Goal: Transaction & Acquisition: Book appointment/travel/reservation

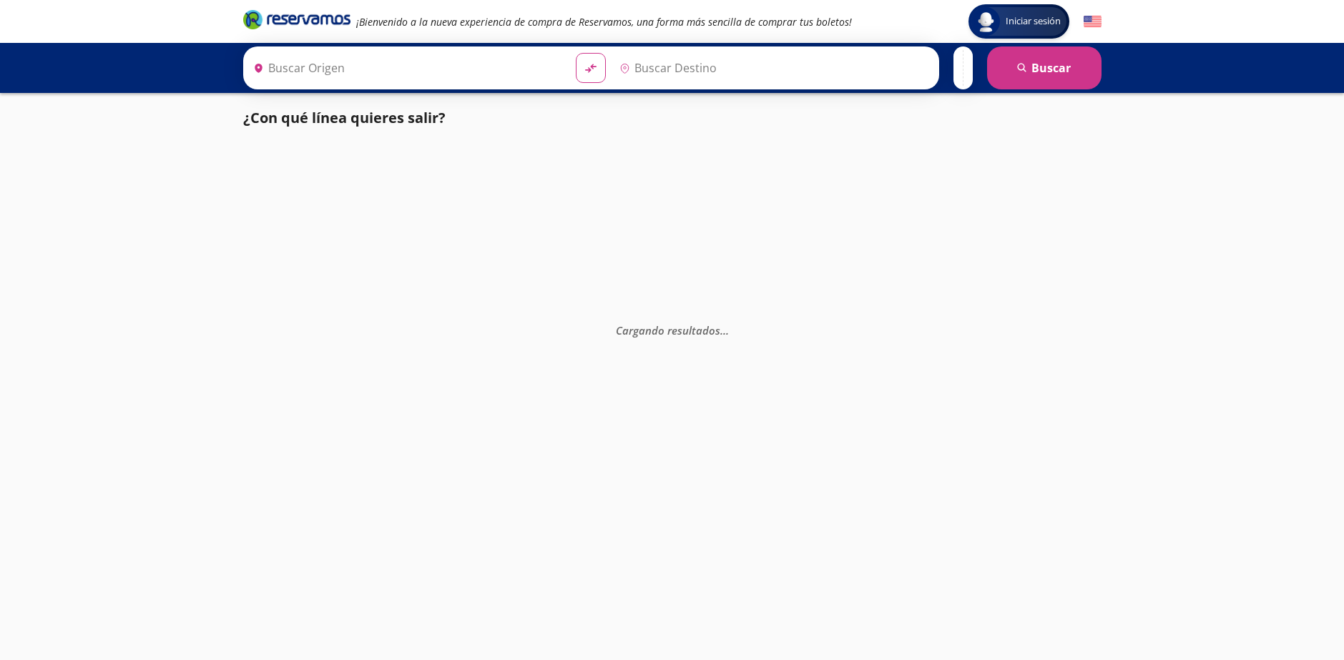
type input "Culiacán, [GEOGRAPHIC_DATA]"
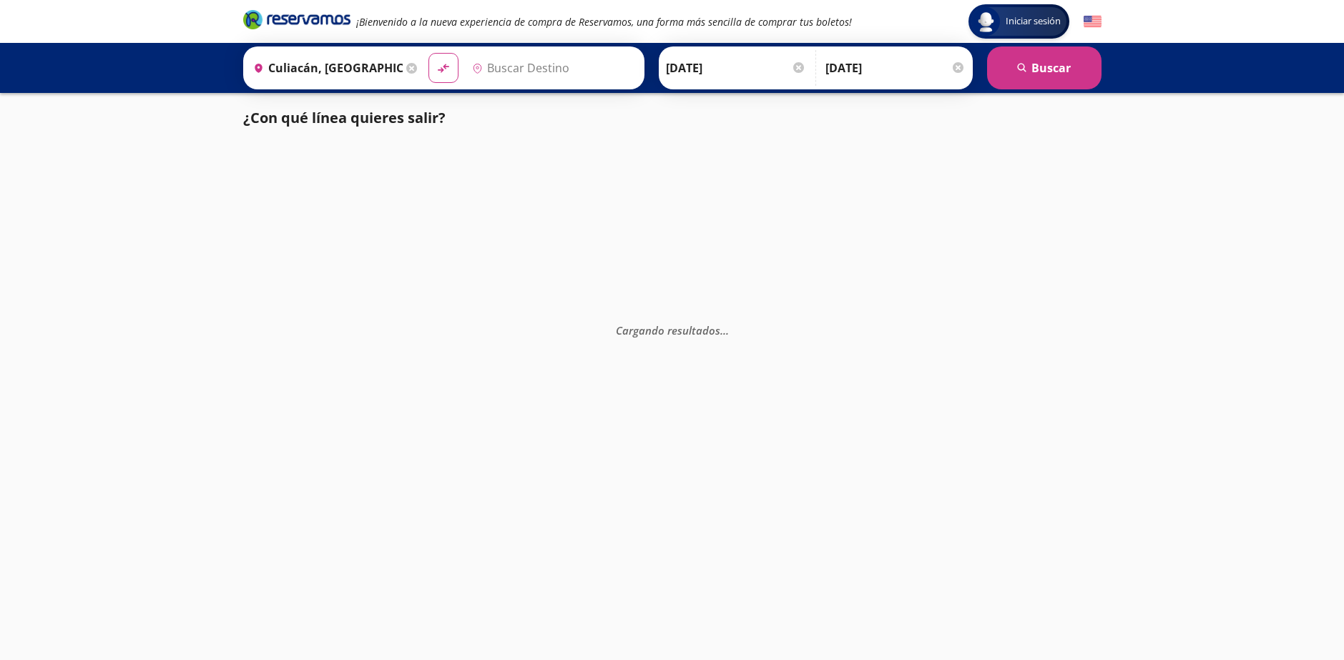
type input "[GEOGRAPHIC_DATA], [GEOGRAPHIC_DATA]"
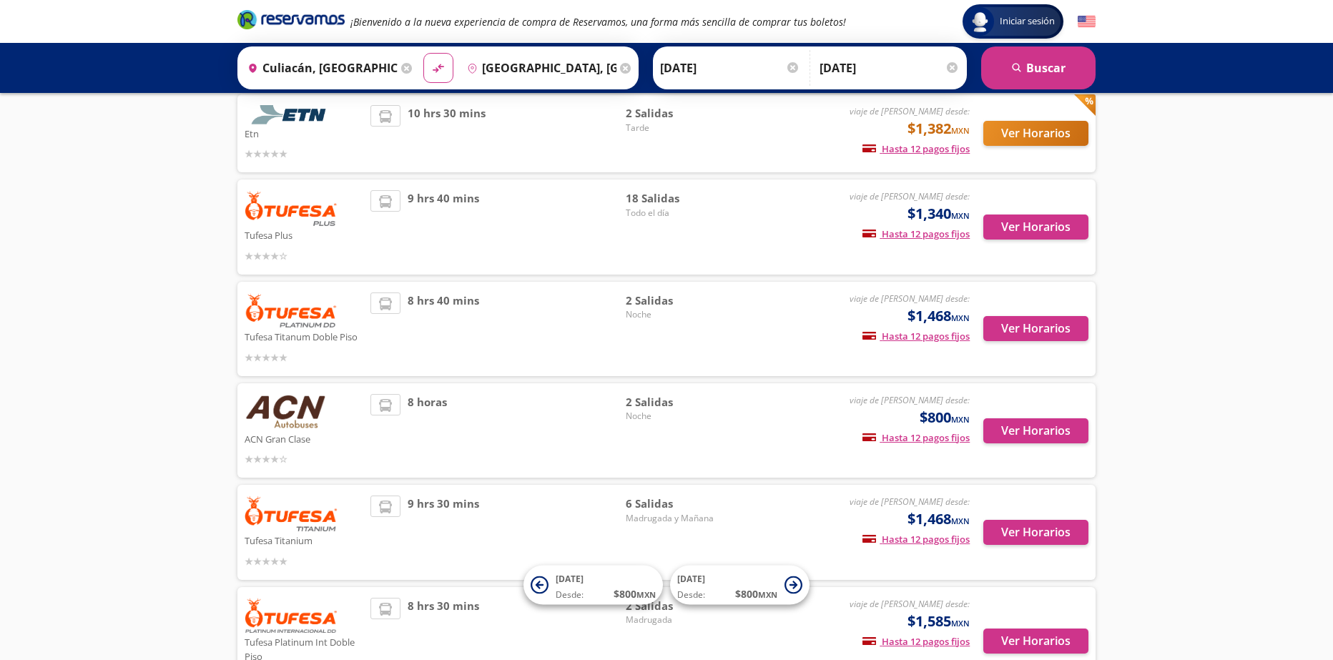
scroll to position [215, 0]
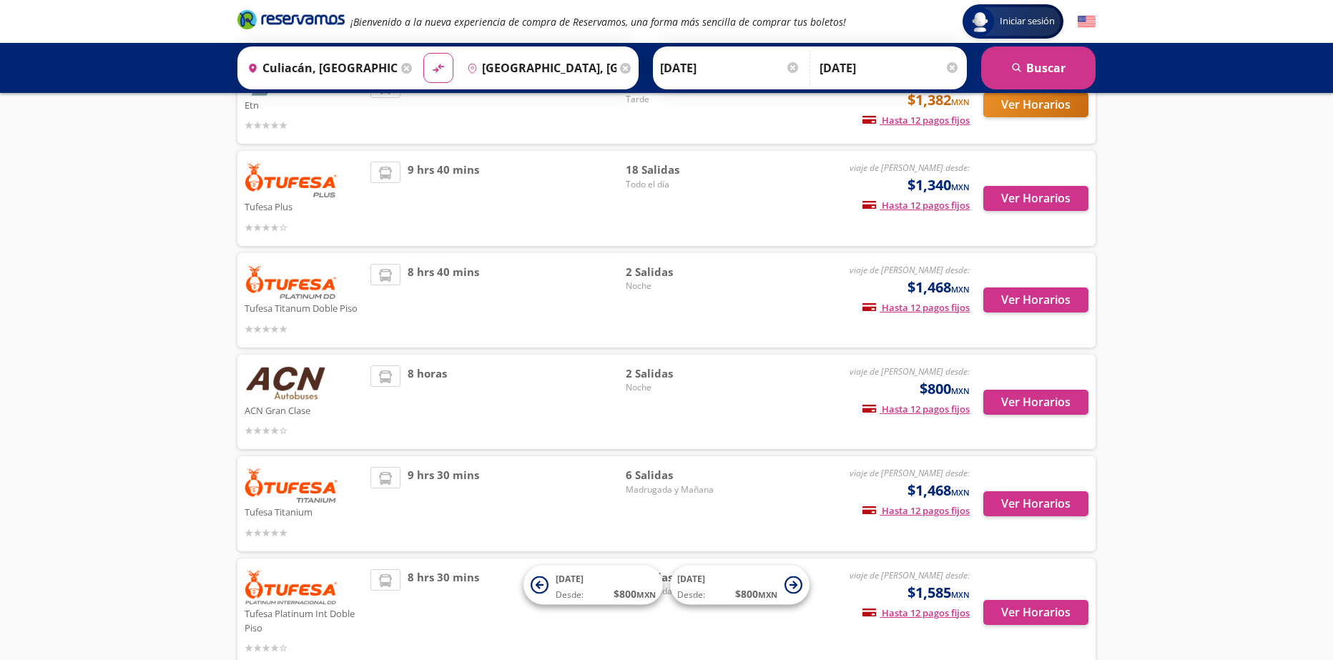
drag, startPoint x: 611, startPoint y: 204, endPoint x: 586, endPoint y: 208, distance: 25.4
click at [612, 204] on div "9 hrs 40 mins" at bounding box center [497, 199] width 255 height 74
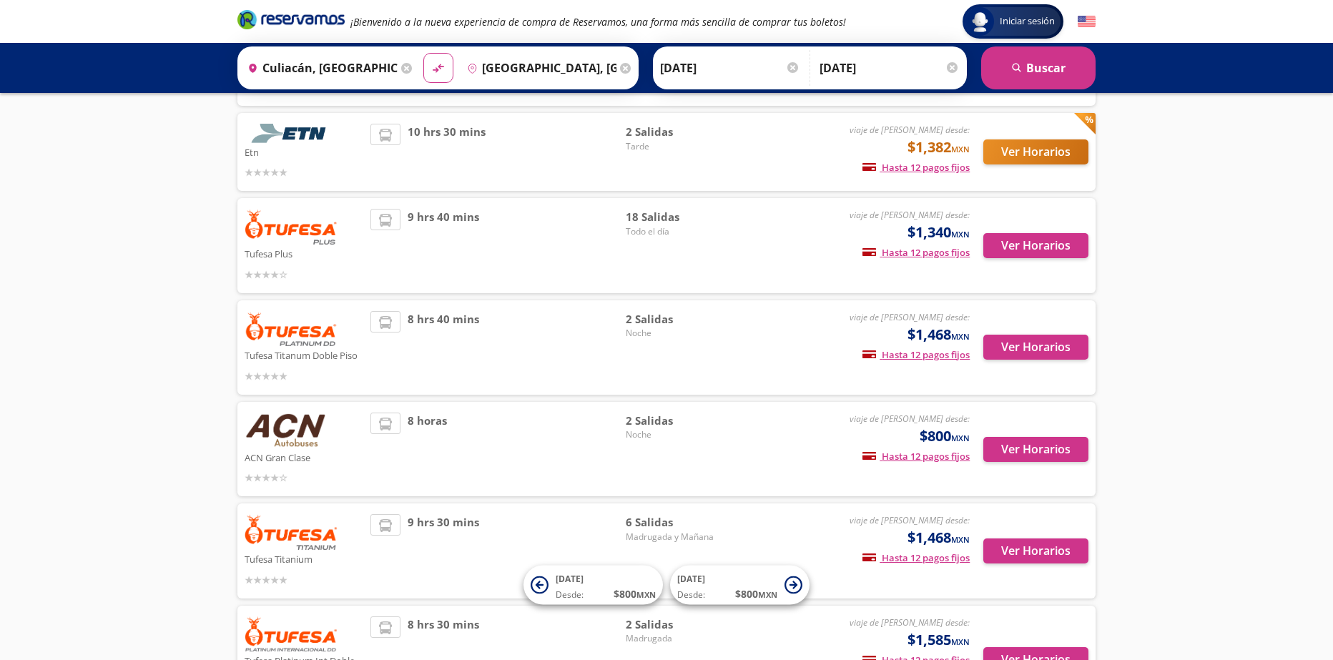
scroll to position [72, 0]
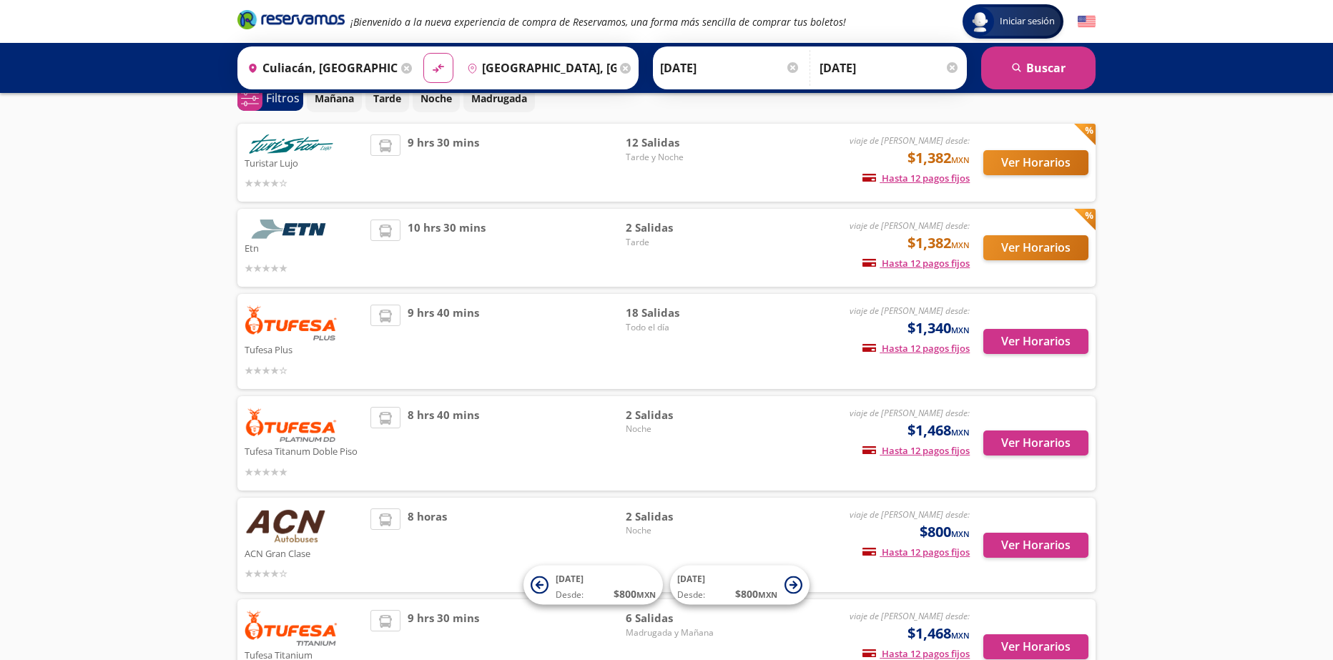
click at [539, 335] on div "9 hrs 40 mins" at bounding box center [497, 342] width 255 height 74
click at [1019, 345] on button "Ver Horarios" at bounding box center [1035, 341] width 105 height 25
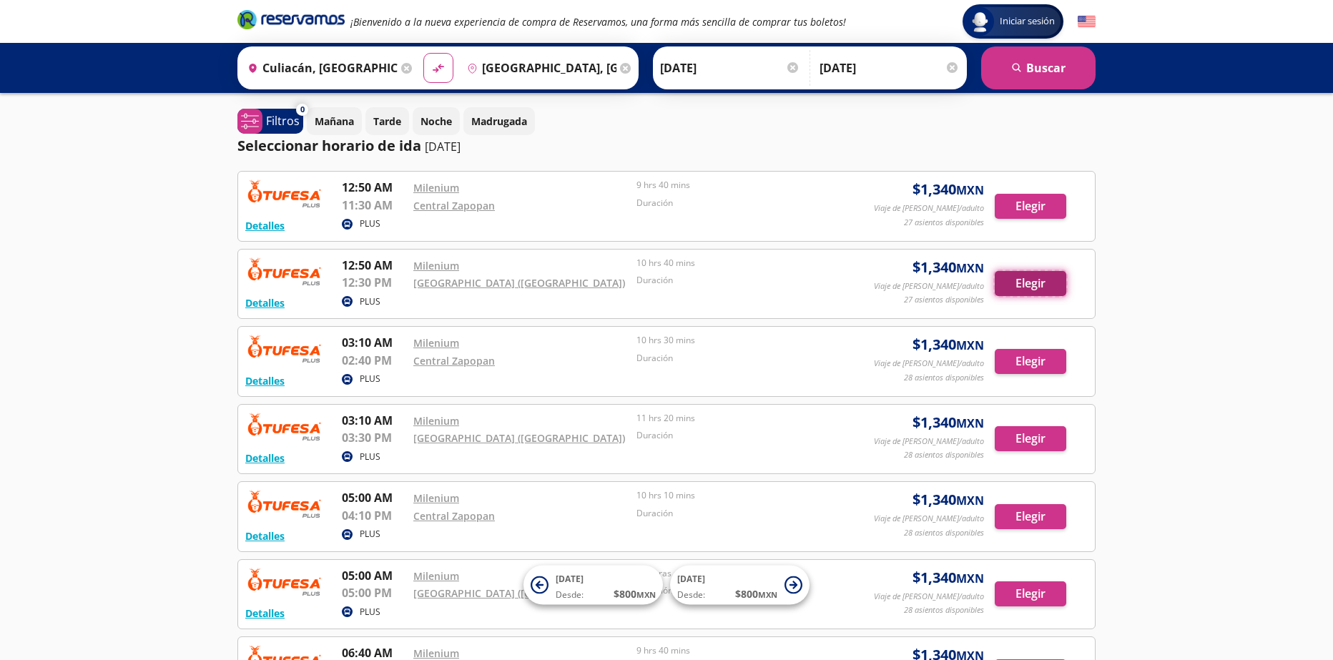
click at [1022, 287] on button "Elegir" at bounding box center [1031, 283] width 72 height 25
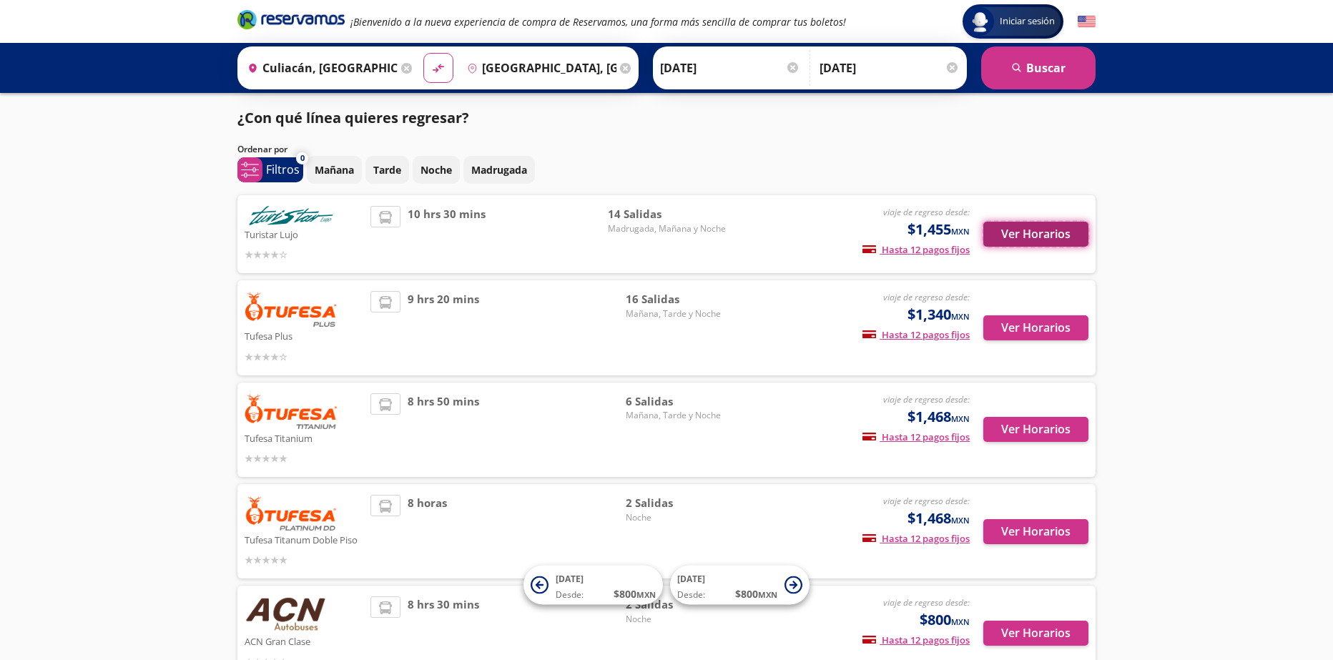
click at [1068, 239] on button "Ver Horarios" at bounding box center [1035, 234] width 105 height 25
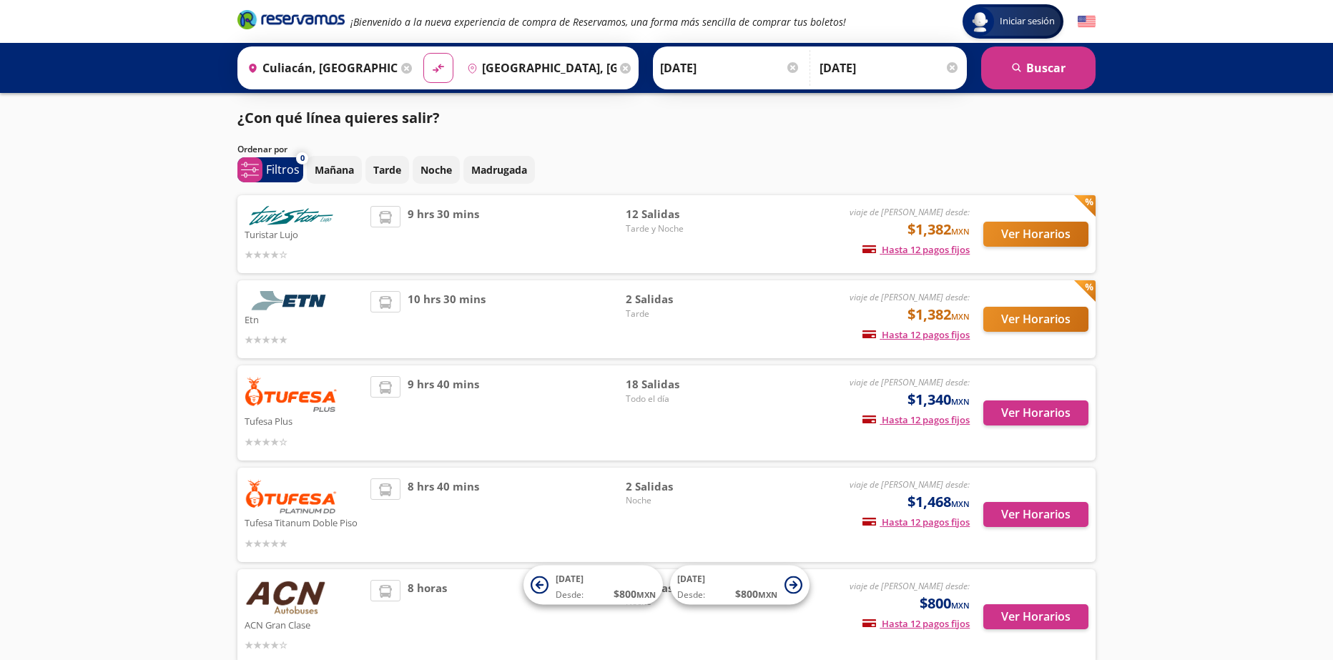
scroll to position [72, 0]
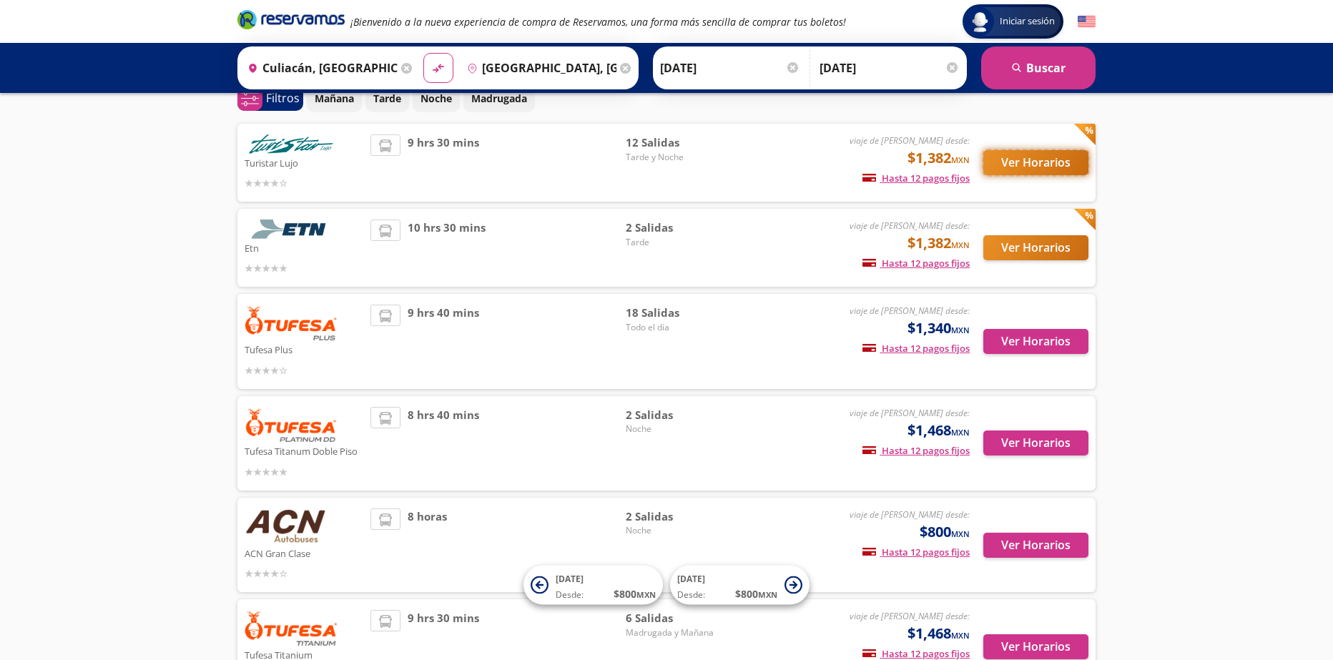
click at [1059, 162] on button "Ver Horarios" at bounding box center [1035, 162] width 105 height 25
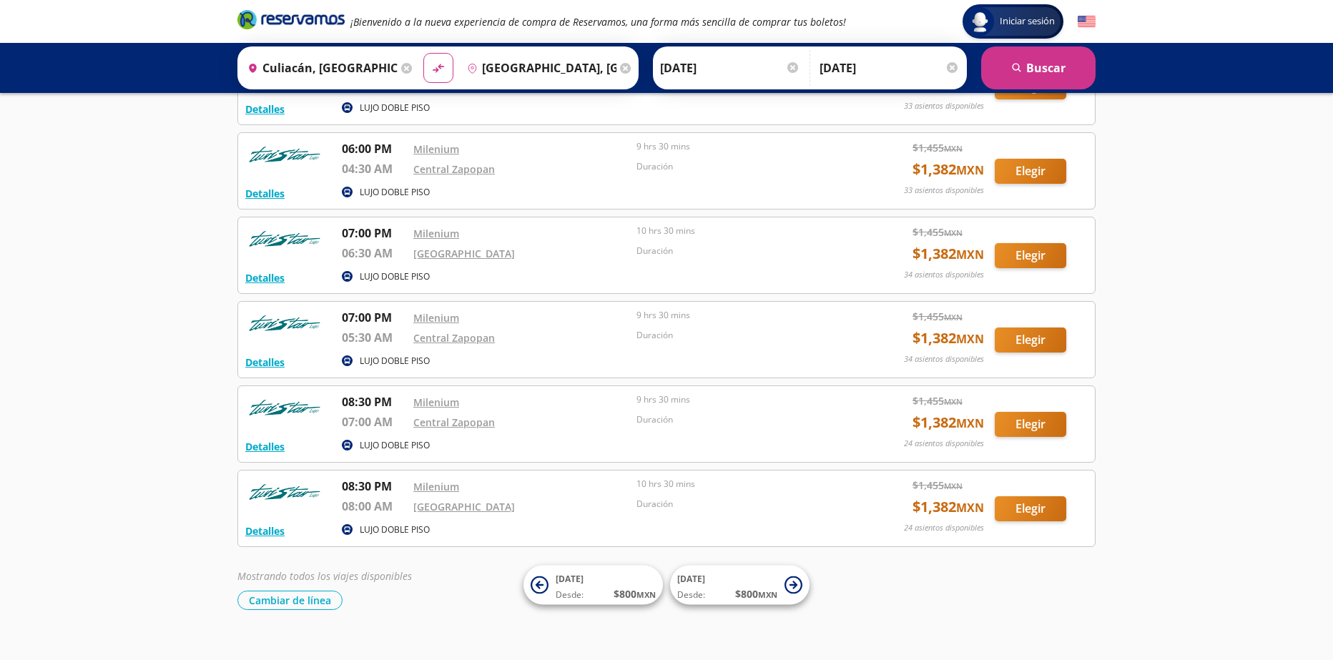
scroll to position [820, 0]
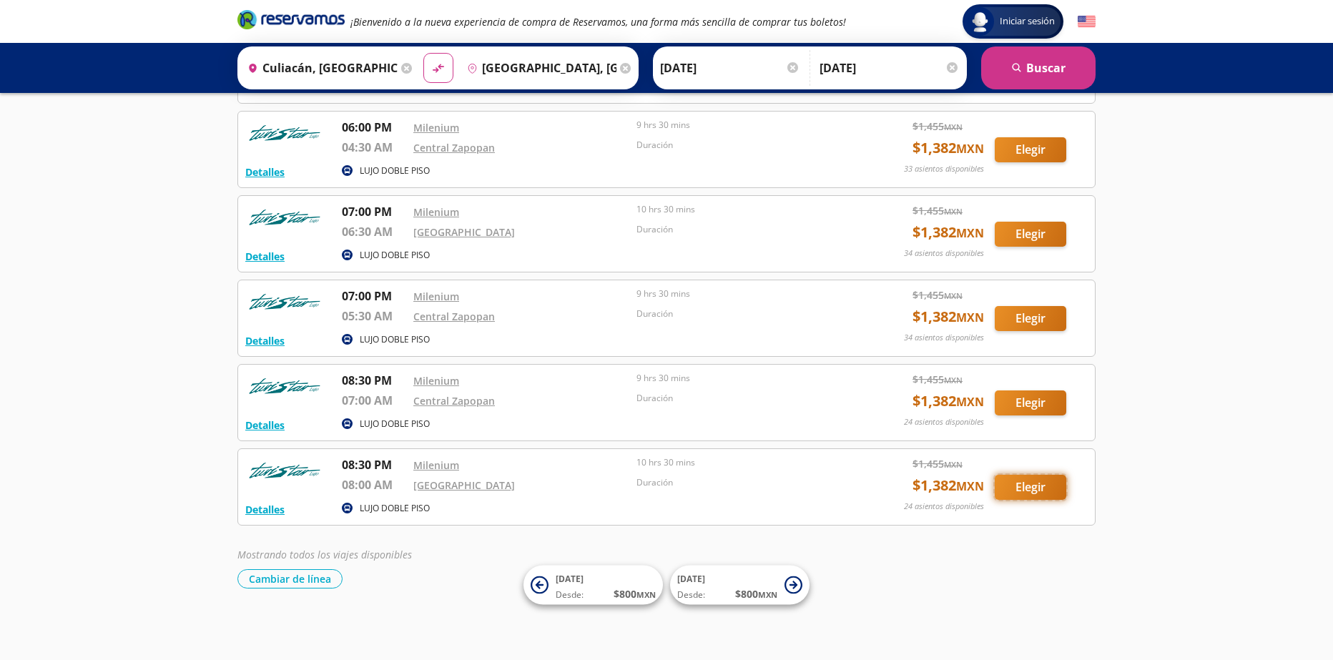
click at [1018, 487] on button "Elegir" at bounding box center [1031, 487] width 72 height 25
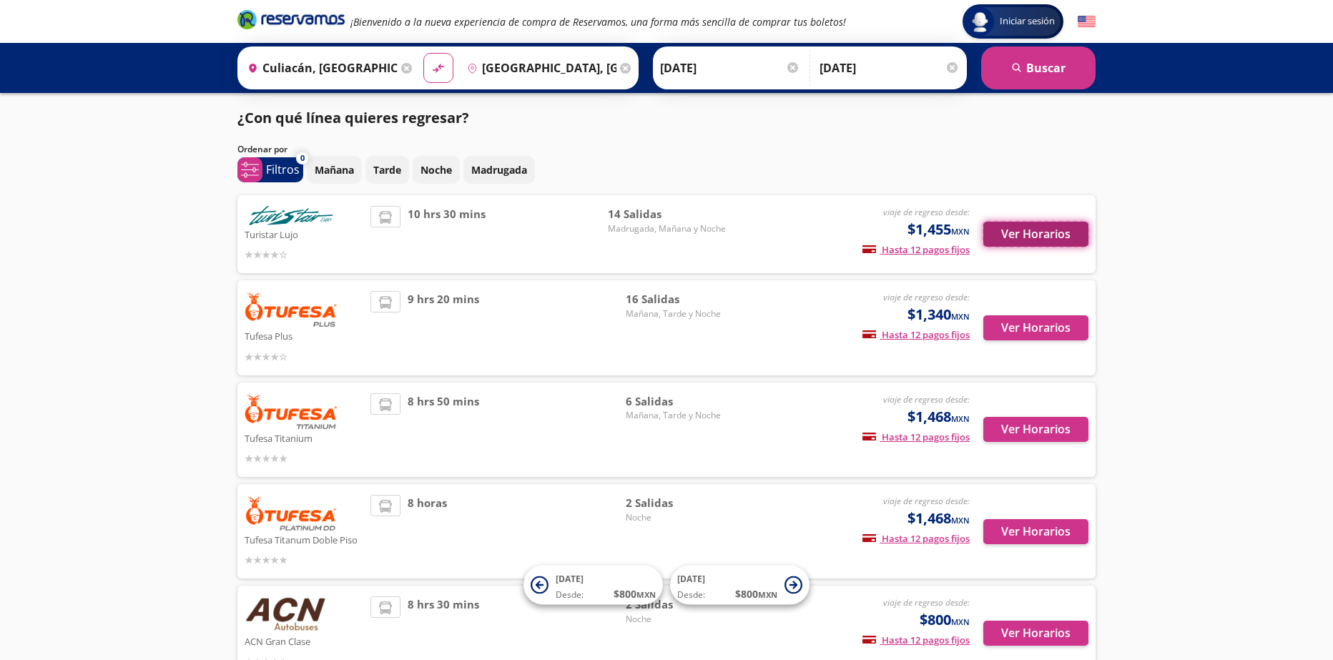
click at [1021, 228] on button "Ver Horarios" at bounding box center [1035, 234] width 105 height 25
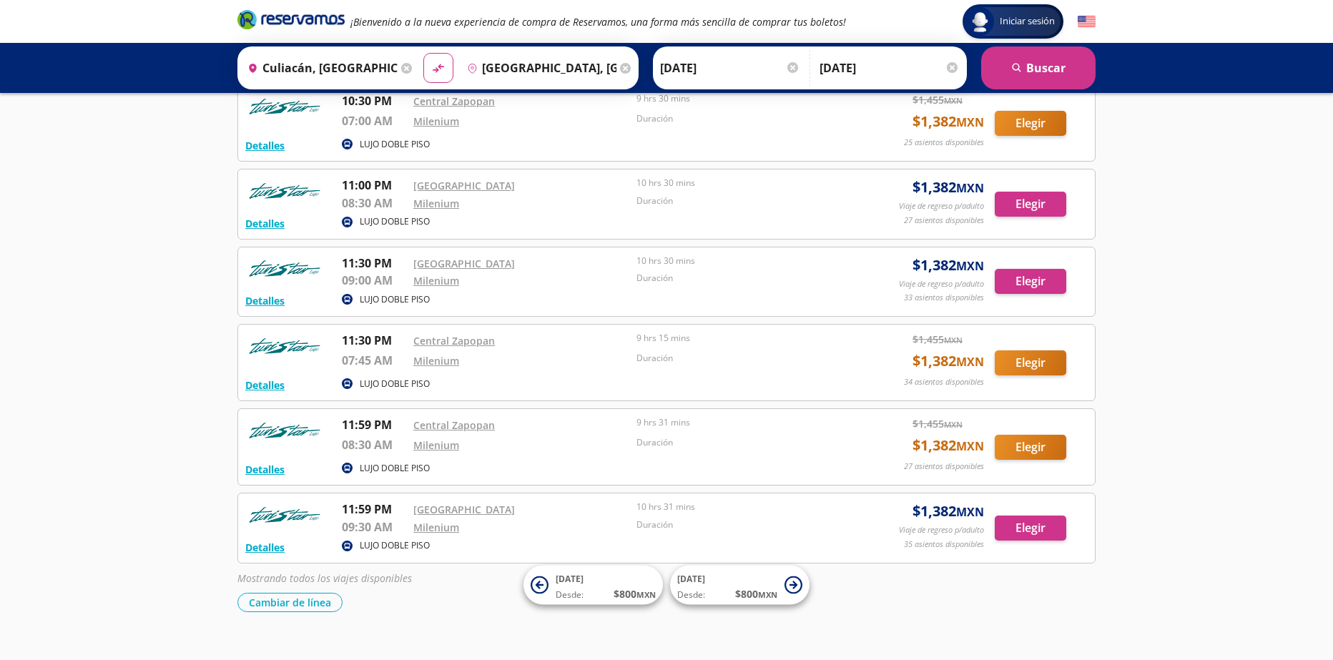
scroll to position [353, 0]
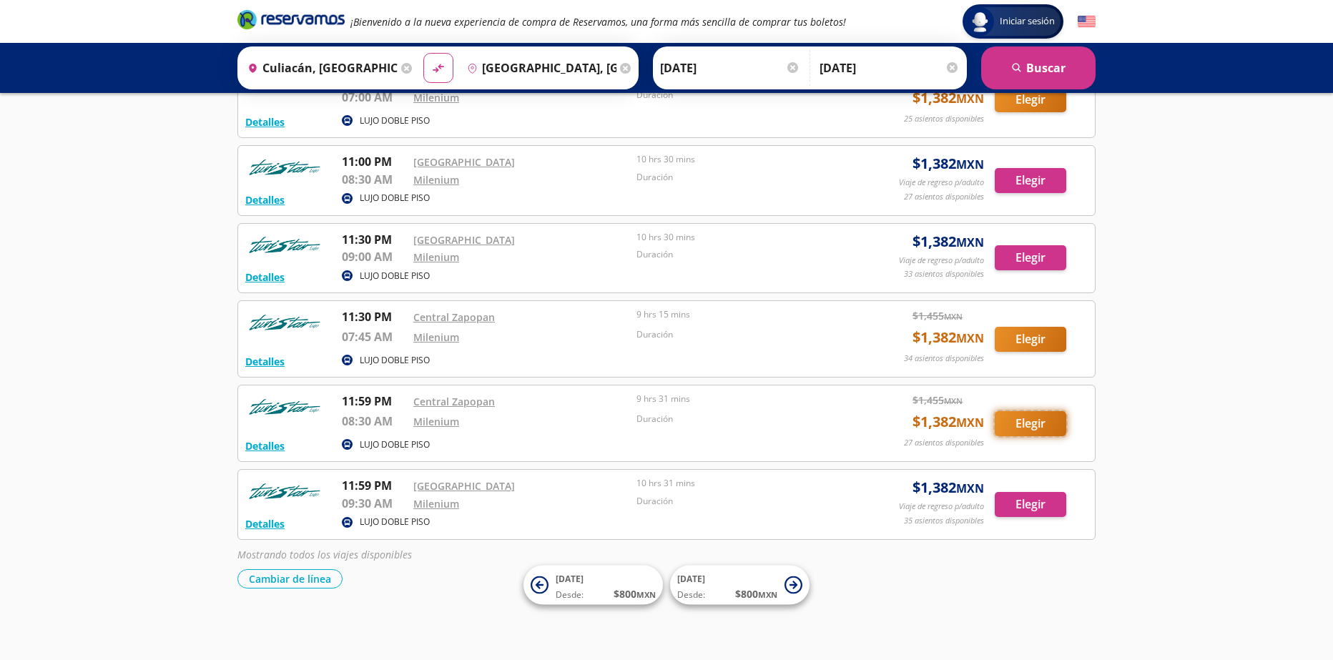
click at [1032, 426] on button "Elegir" at bounding box center [1031, 423] width 72 height 25
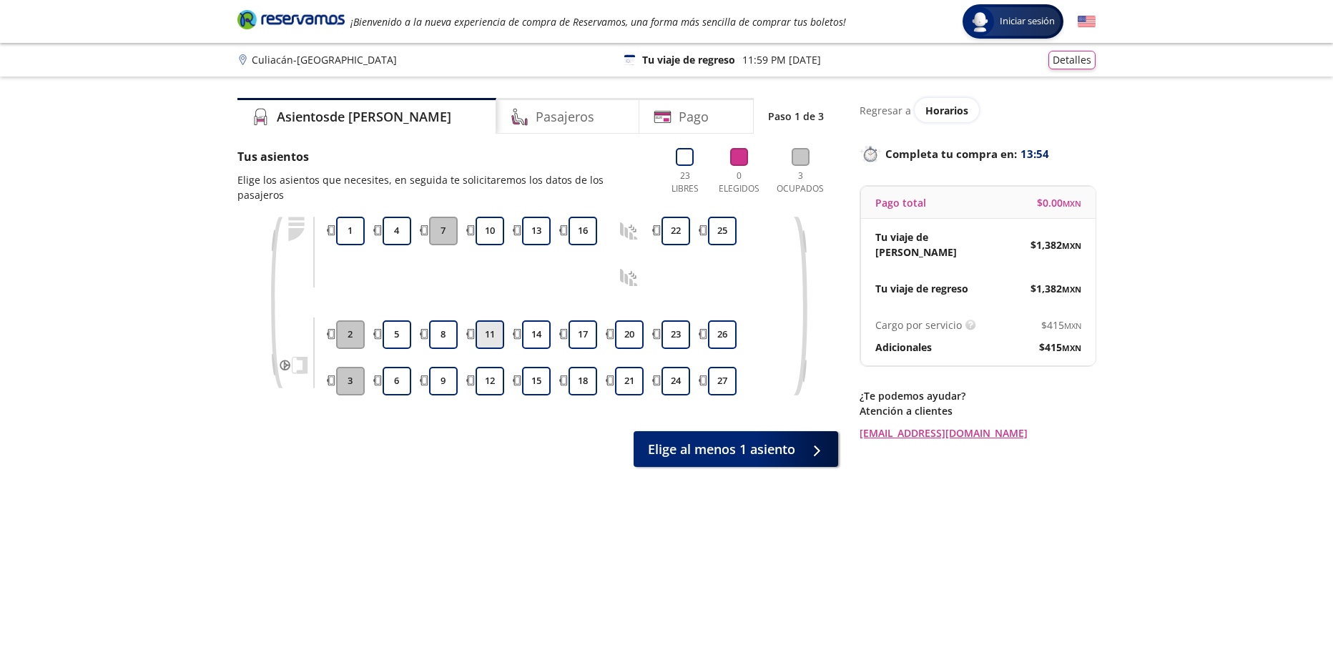
click at [491, 320] on button "11" at bounding box center [490, 334] width 29 height 29
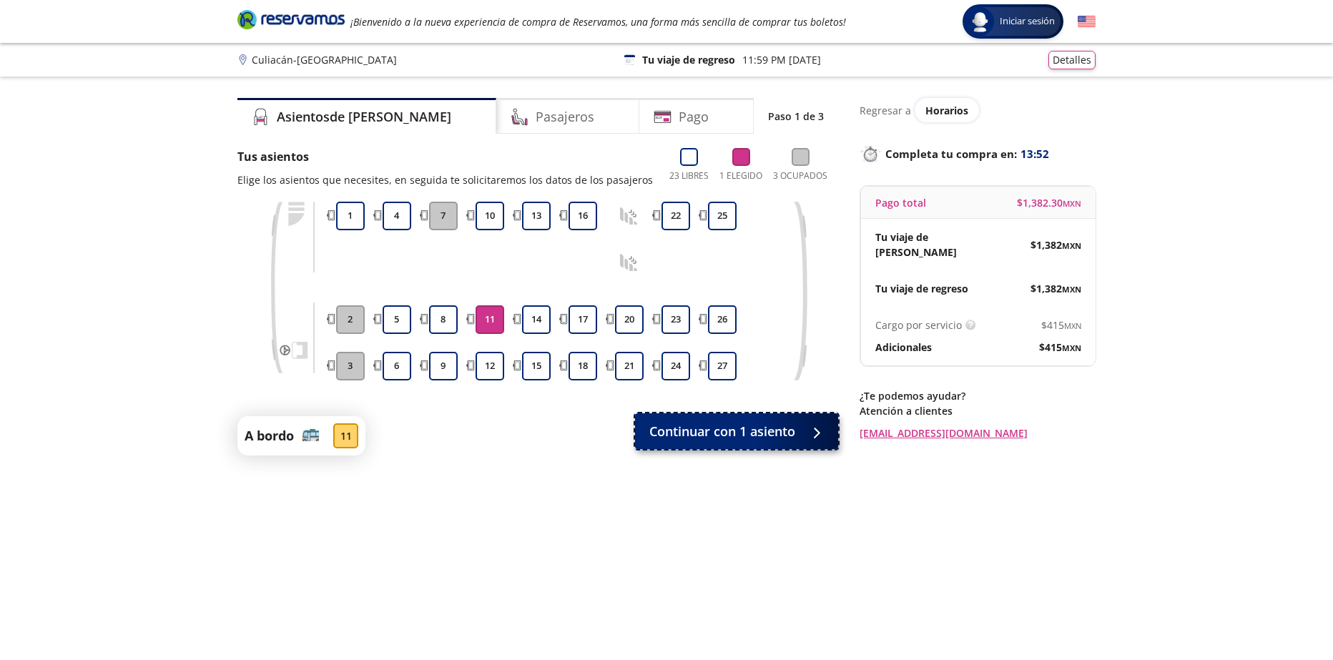
click at [691, 421] on button "Continuar con 1 asiento" at bounding box center [736, 431] width 203 height 36
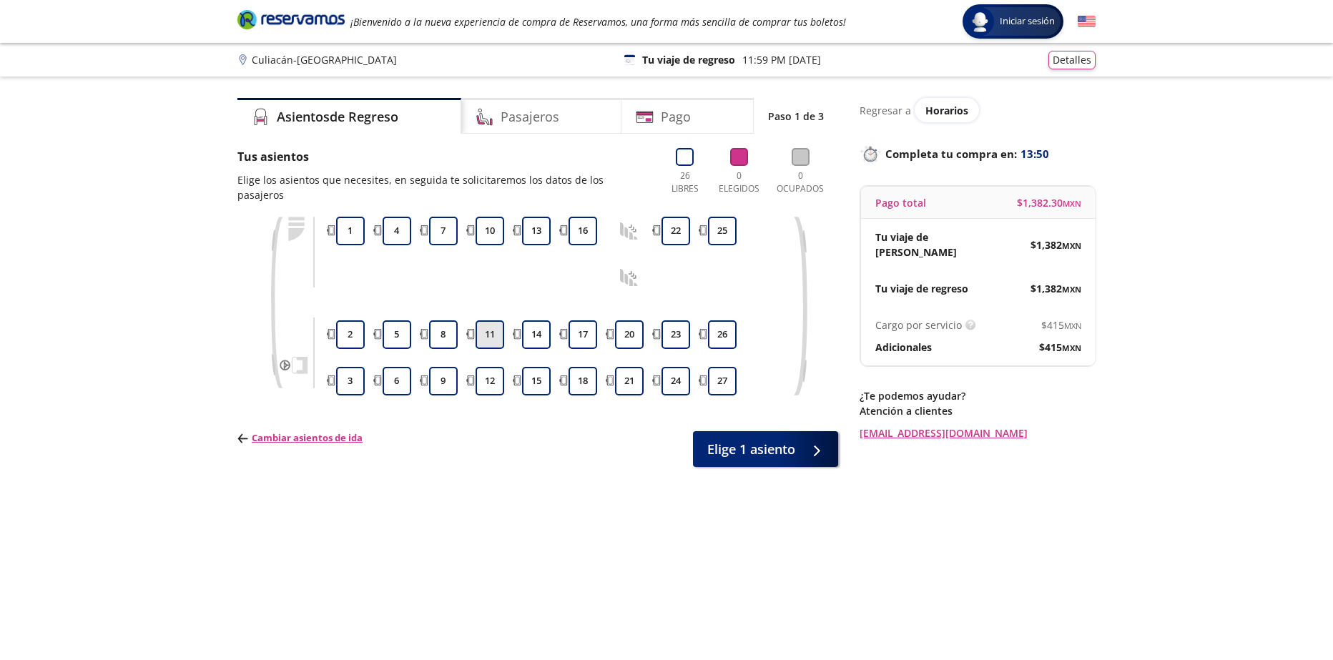
click at [489, 320] on button "11" at bounding box center [490, 334] width 29 height 29
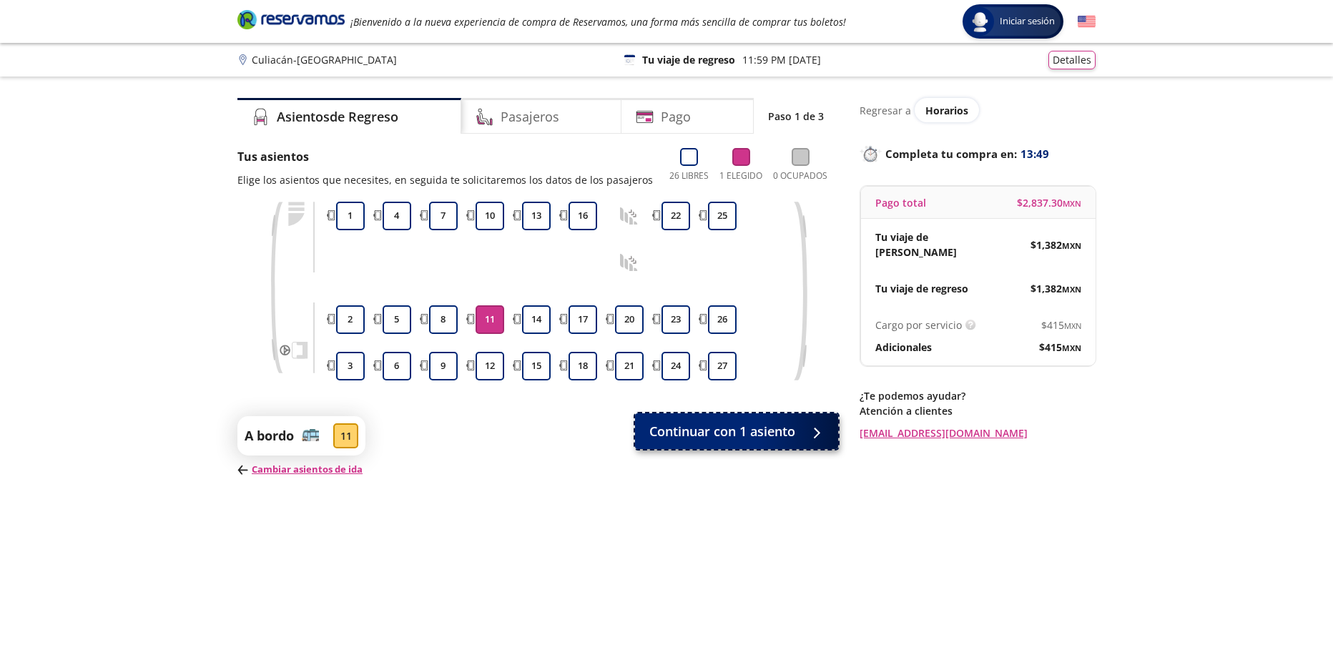
click at [722, 431] on span "Continuar con 1 asiento" at bounding box center [722, 431] width 146 height 19
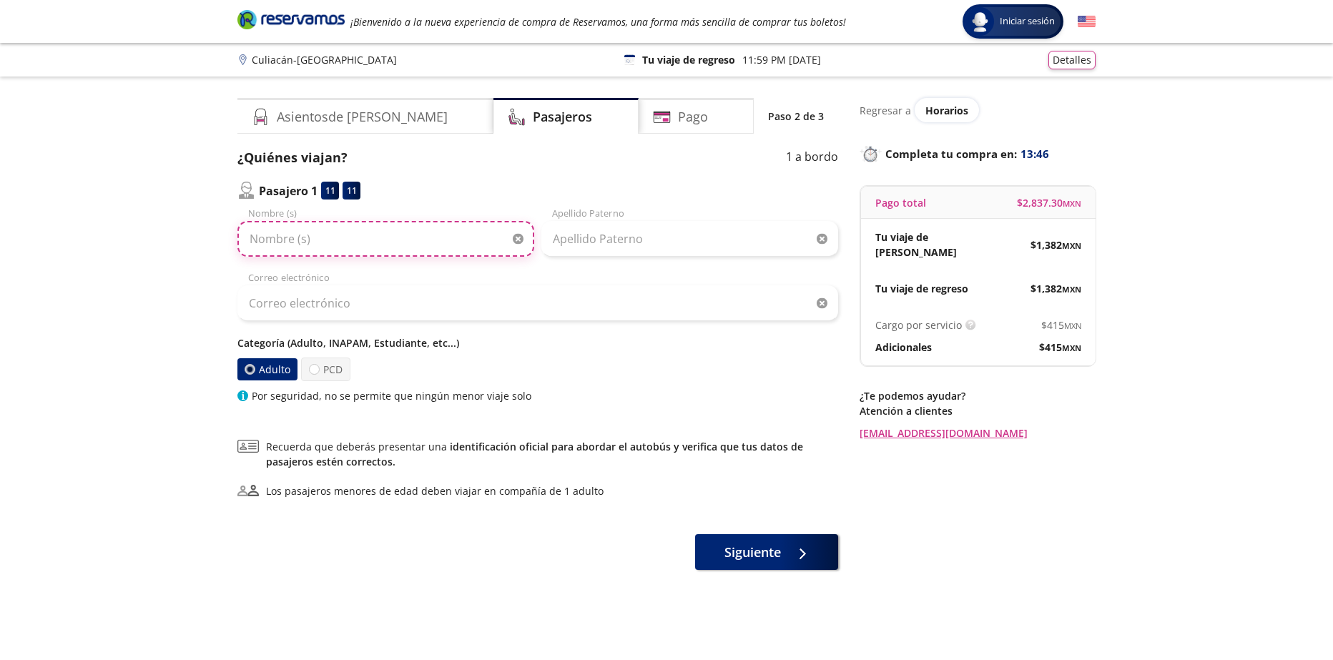
click at [458, 237] on input "Nombre (s)" at bounding box center [385, 239] width 297 height 36
type input "SEDFSF"
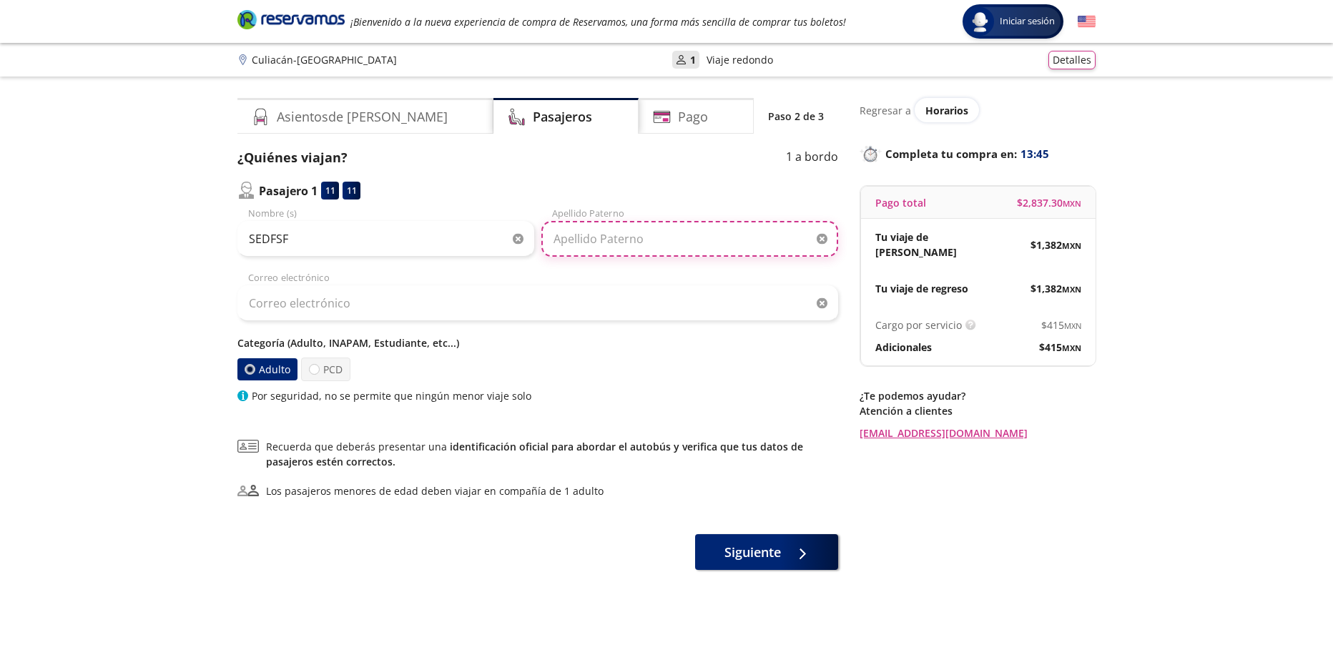
click at [619, 241] on input "Apellido Paterno" at bounding box center [689, 239] width 297 height 36
type input "SDFSDFSD"
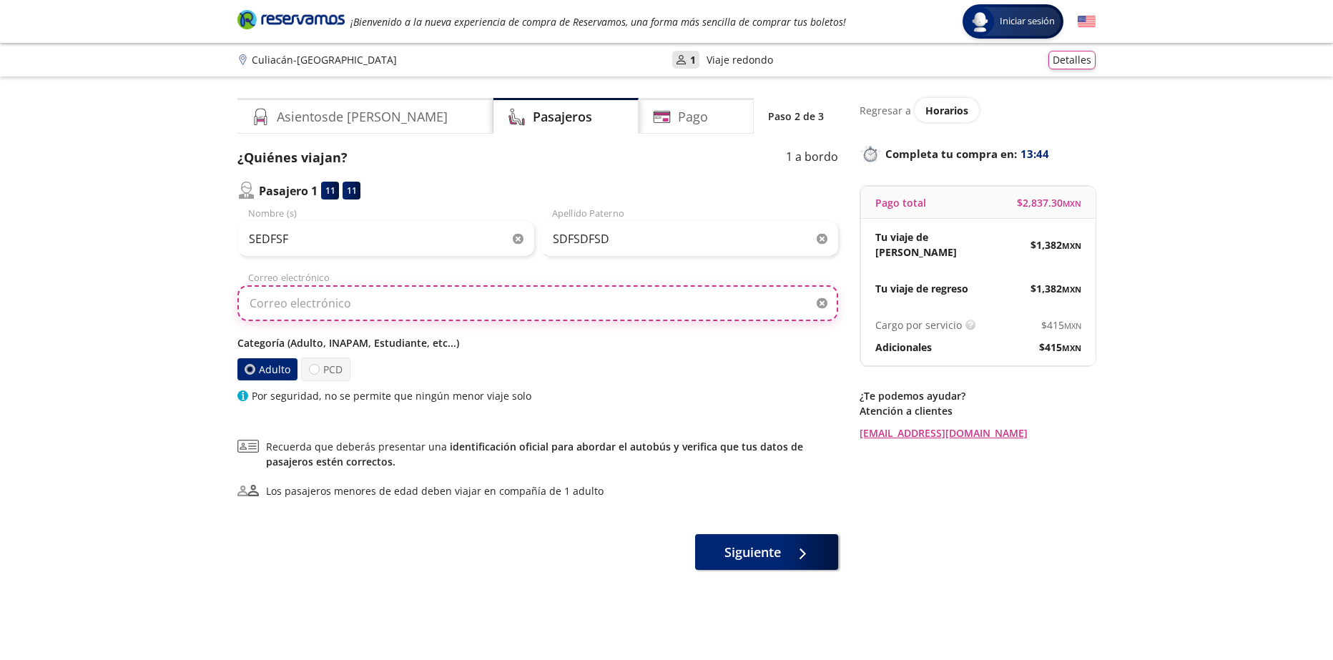
click at [507, 295] on input "Correo electrónico" at bounding box center [537, 303] width 601 height 36
type input "[EMAIL_ADDRESS][DOMAIN_NAME]"
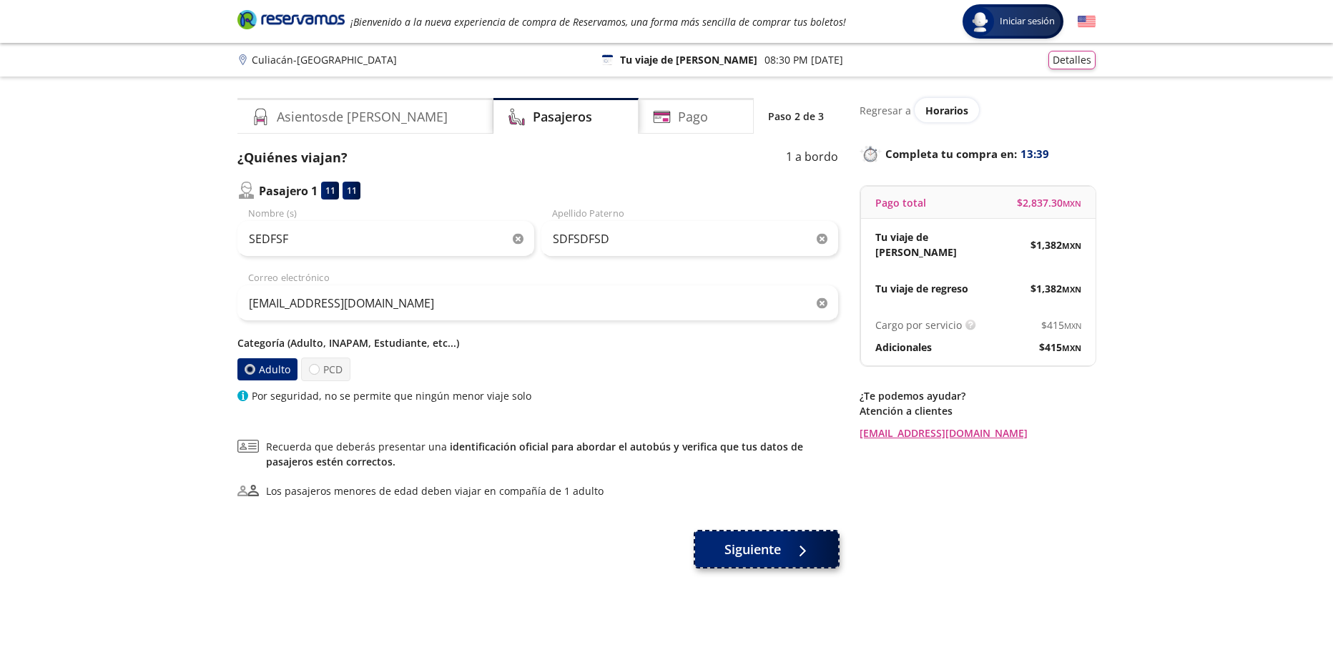
click at [797, 541] on div at bounding box center [798, 550] width 21 height 18
click at [797, 541] on div "Asientos de [PERSON_NAME] Pago Paso 2 de 3 ¿Quiénes viajan? 1 a bordo Pasajero …" at bounding box center [537, 378] width 601 height 561
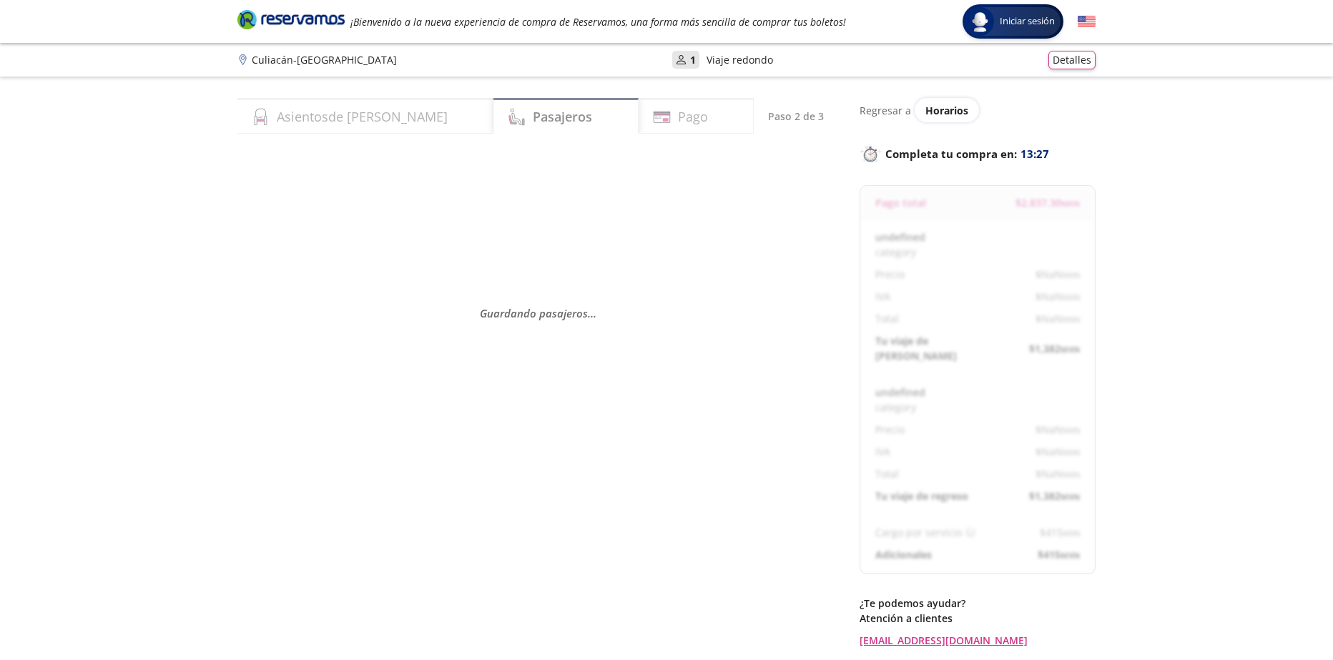
select select "MX"
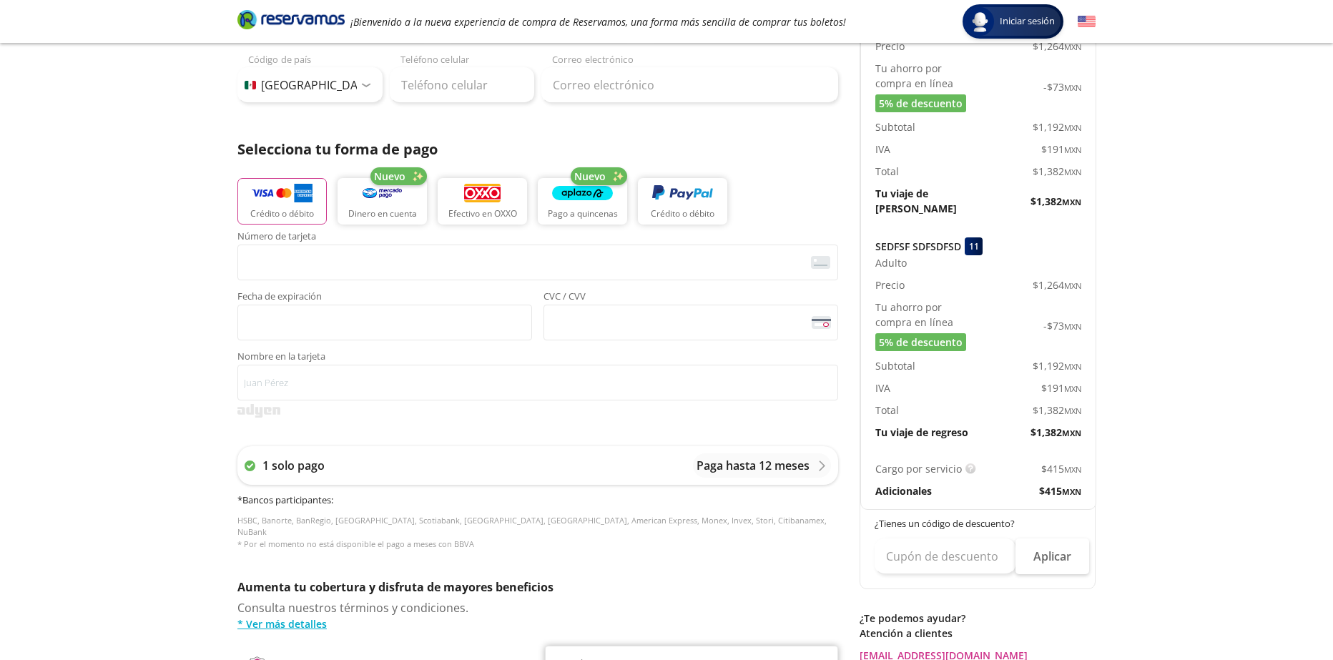
scroll to position [227, 0]
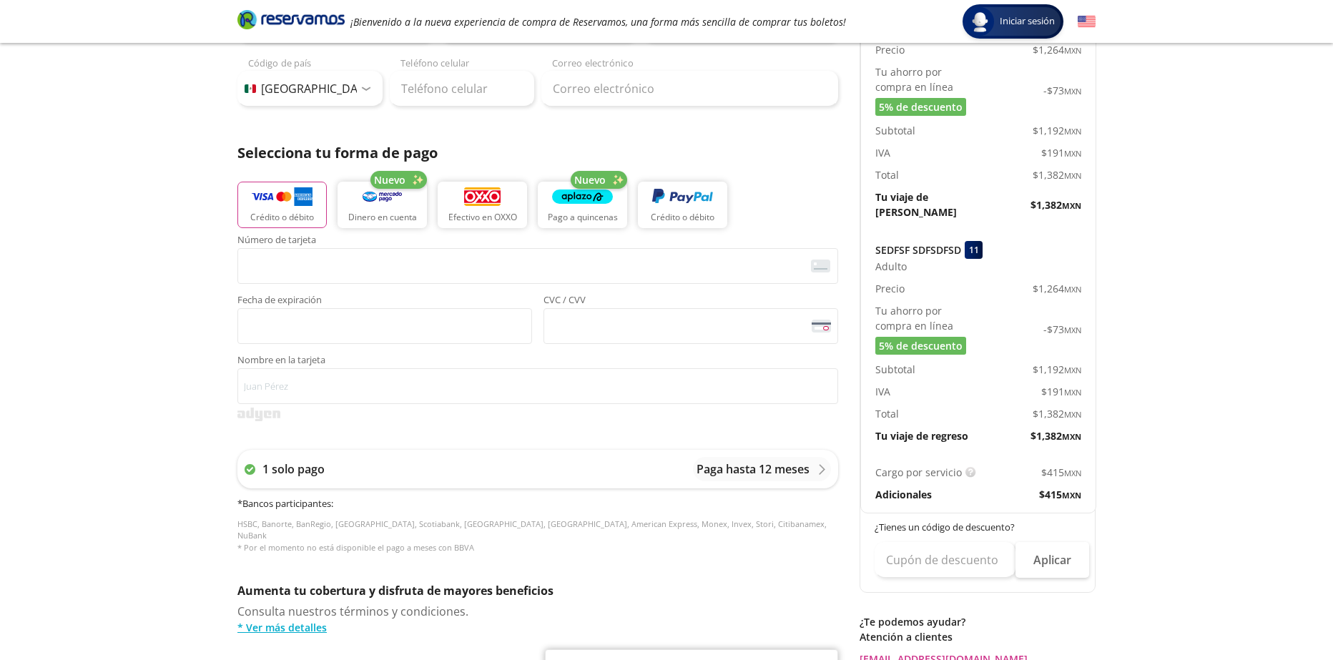
click at [28, 227] on div "Group 9 Created with Sketch. Pago Culiacán - [GEOGRAPHIC_DATA] Iniciar sesión I…" at bounding box center [666, 365] width 1333 height 1185
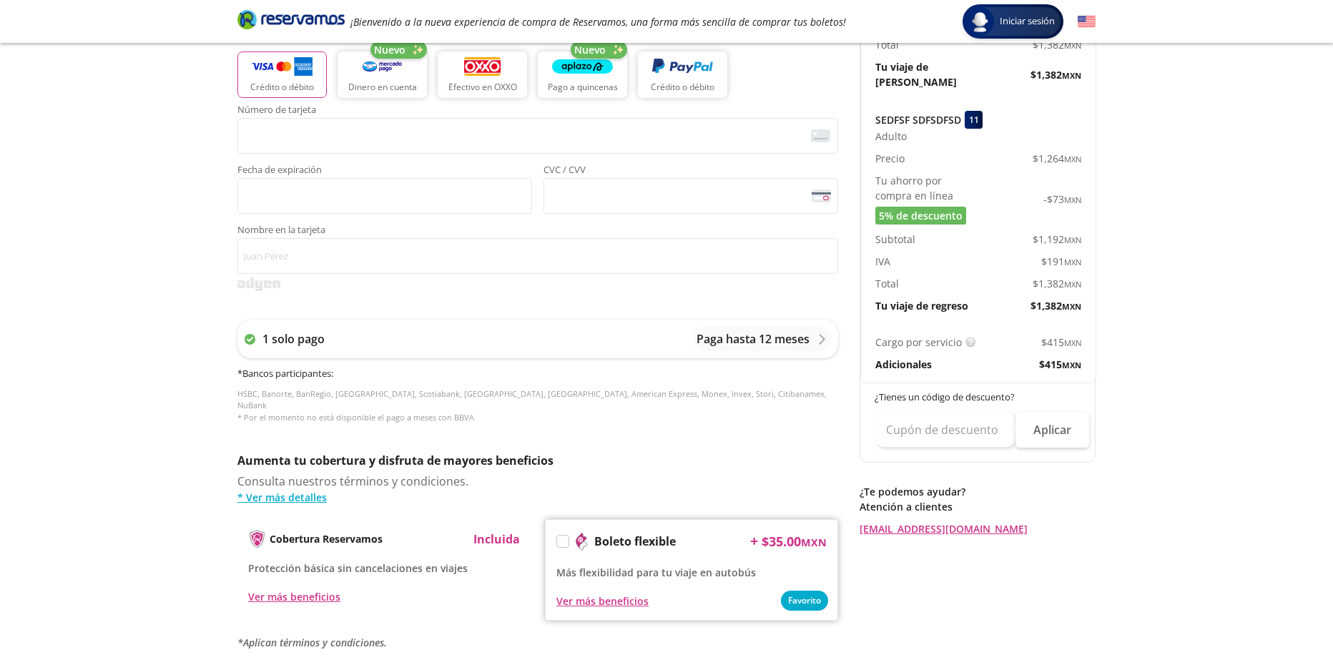
scroll to position [0, 0]
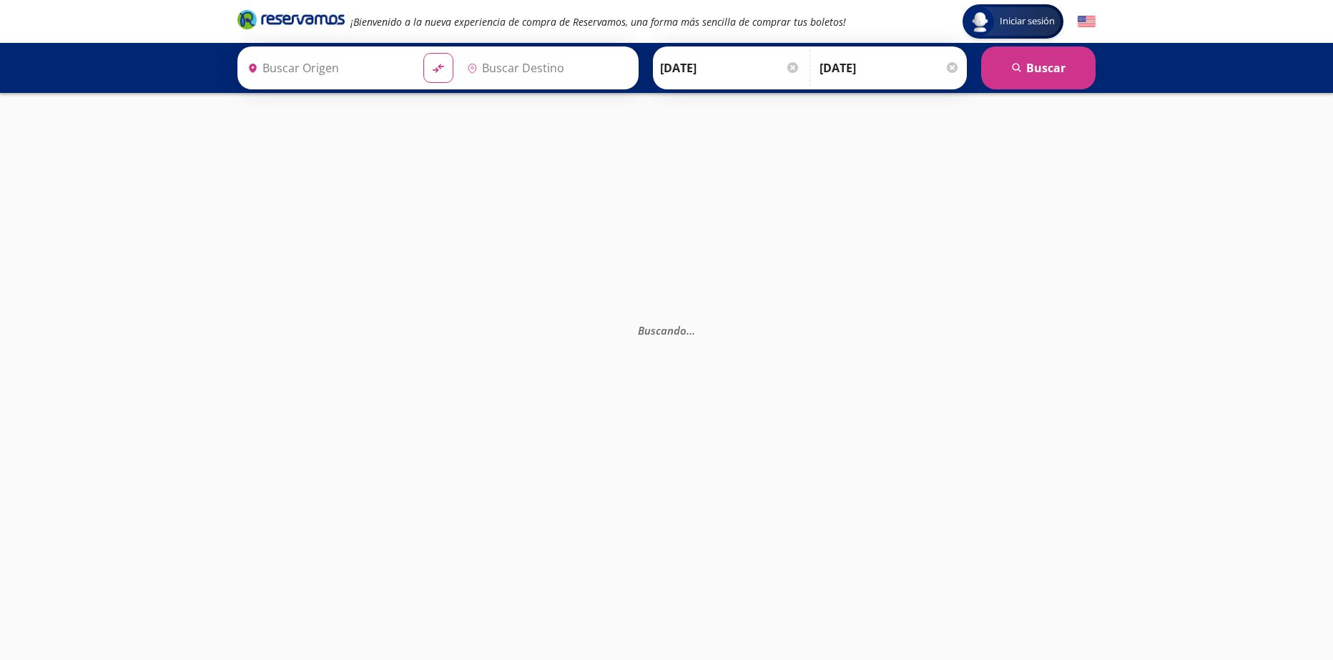
type input "[GEOGRAPHIC_DATA], [GEOGRAPHIC_DATA]"
type input "Culiacán, [GEOGRAPHIC_DATA]"
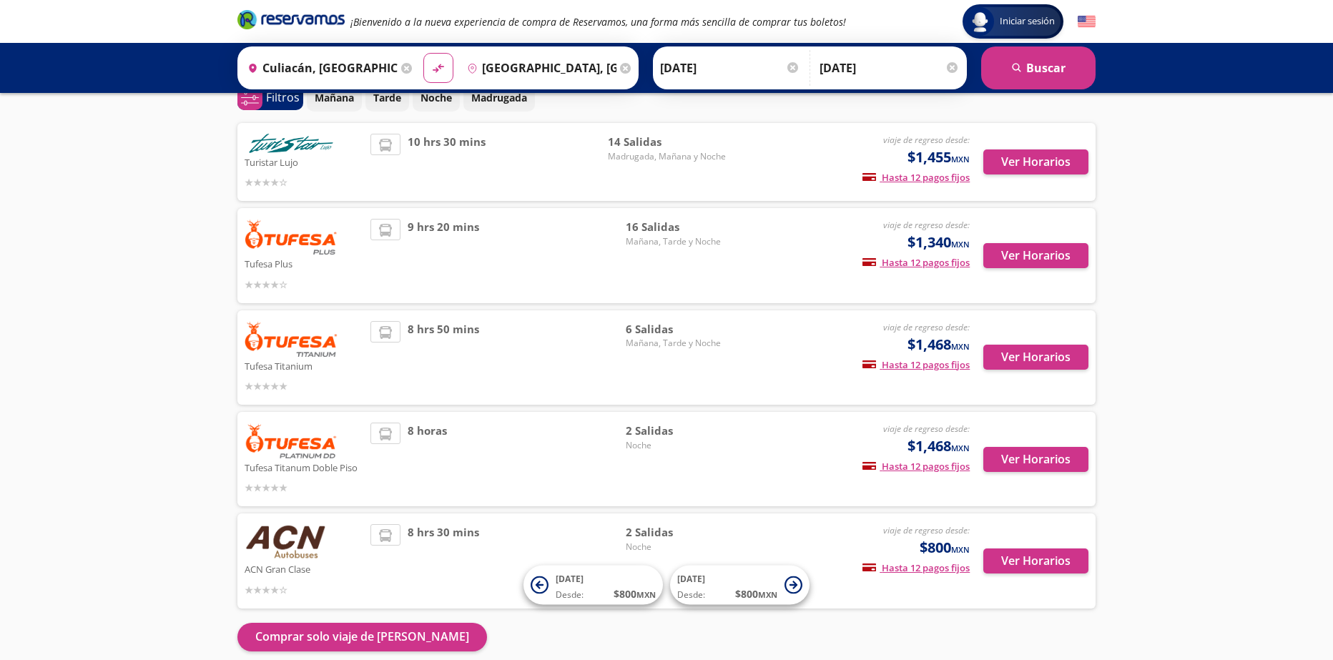
scroll to position [135, 0]
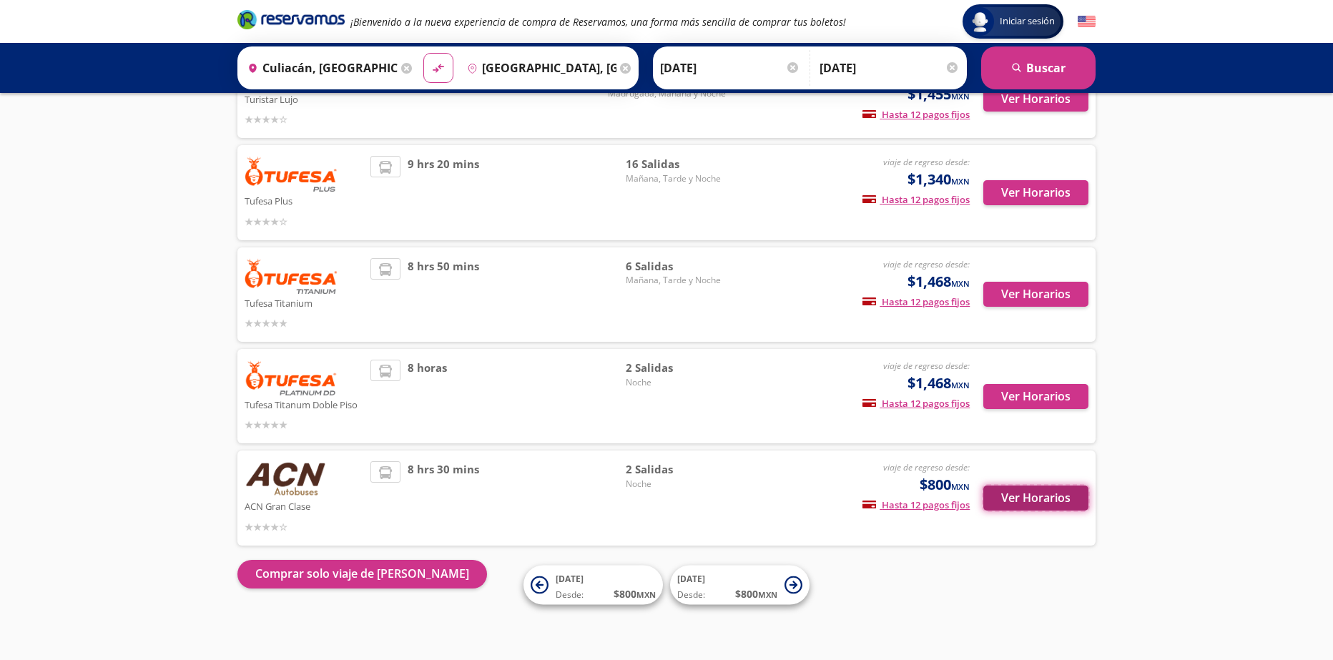
click at [1039, 498] on button "Ver Horarios" at bounding box center [1035, 498] width 105 height 25
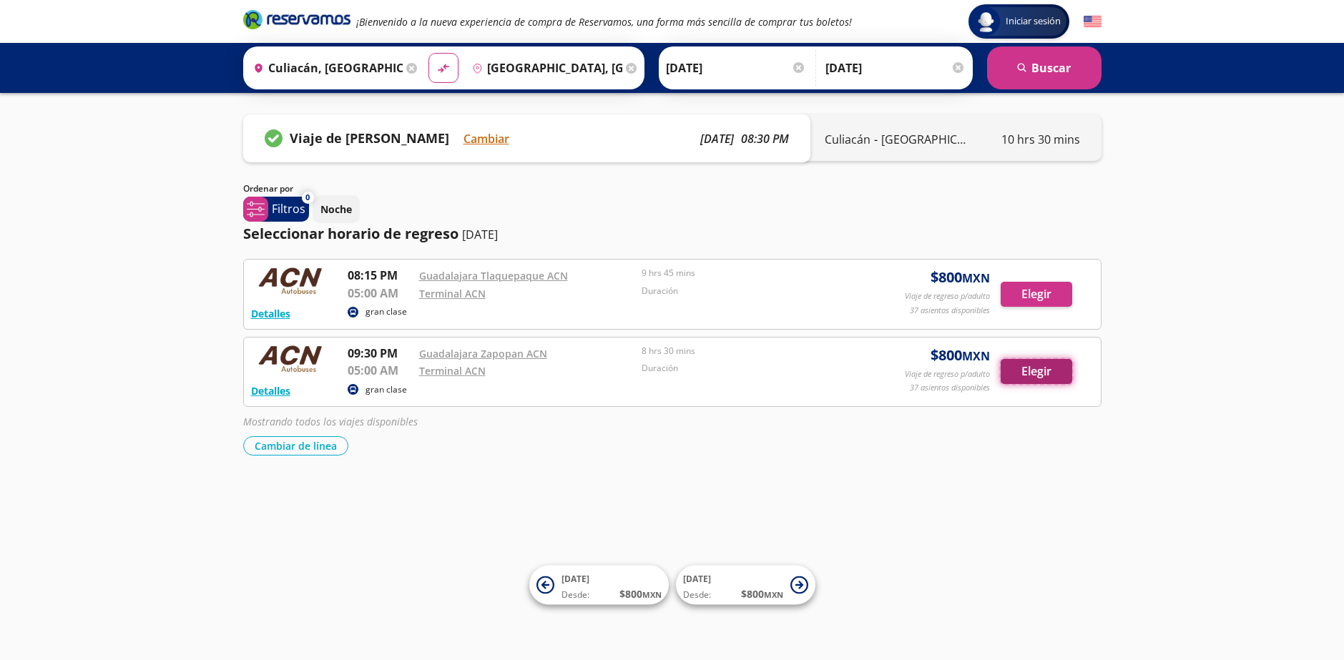
click at [1041, 382] on button "Elegir" at bounding box center [1037, 371] width 72 height 25
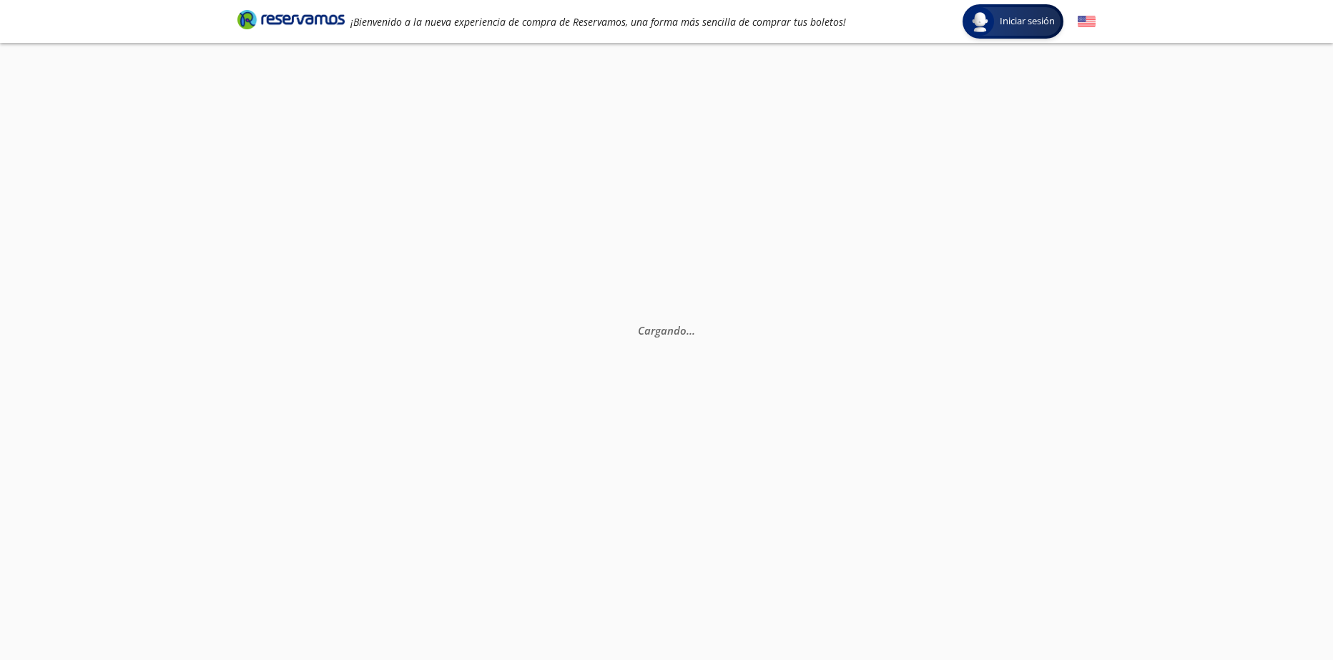
scroll to position [207, 0]
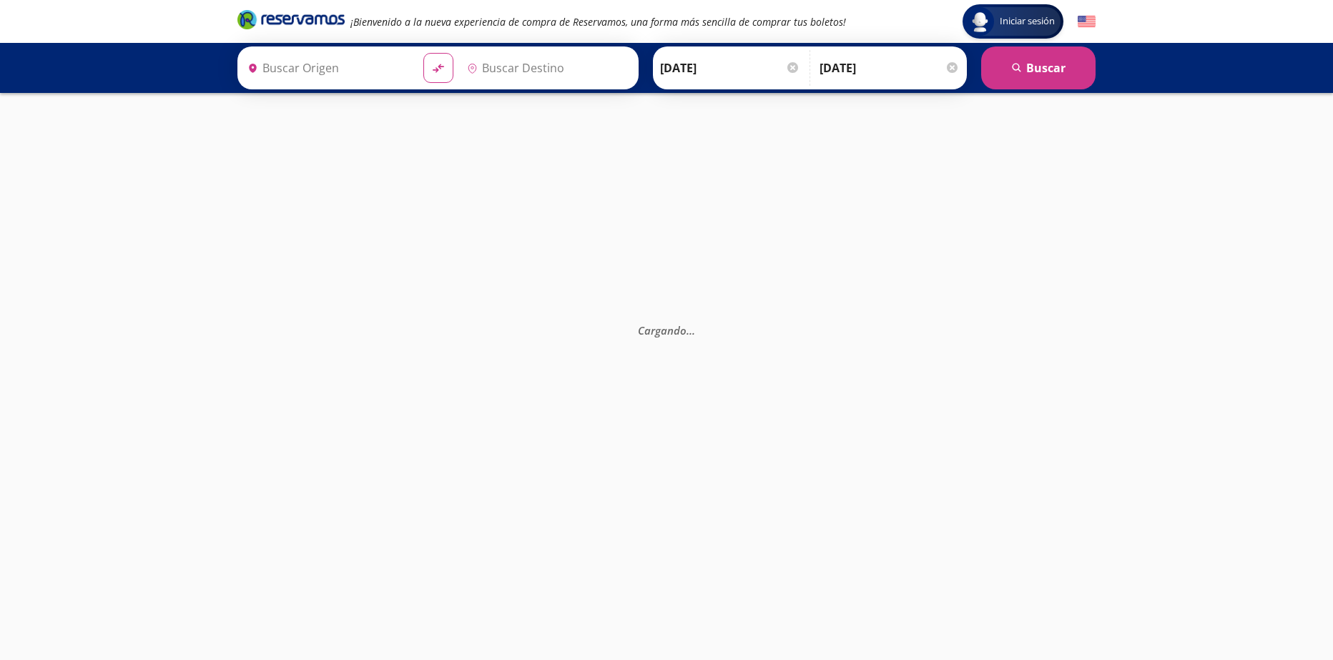
type input "Culiacán, [GEOGRAPHIC_DATA]"
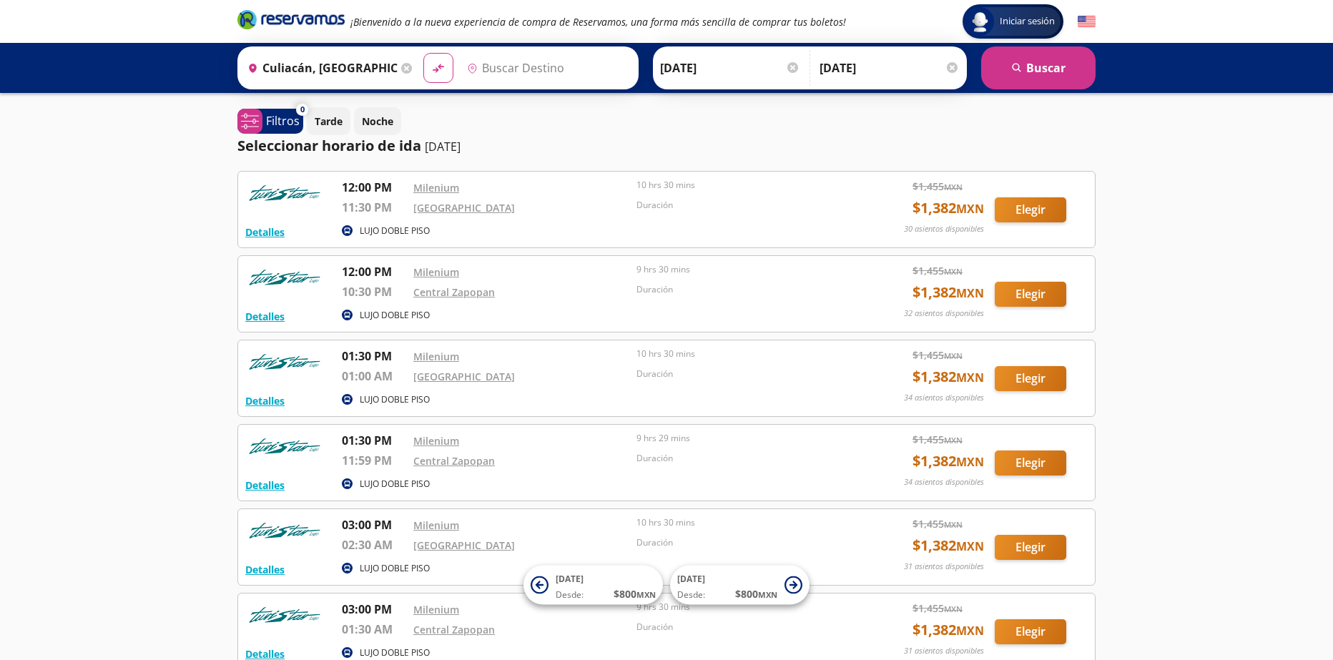
type input "[GEOGRAPHIC_DATA], [GEOGRAPHIC_DATA]"
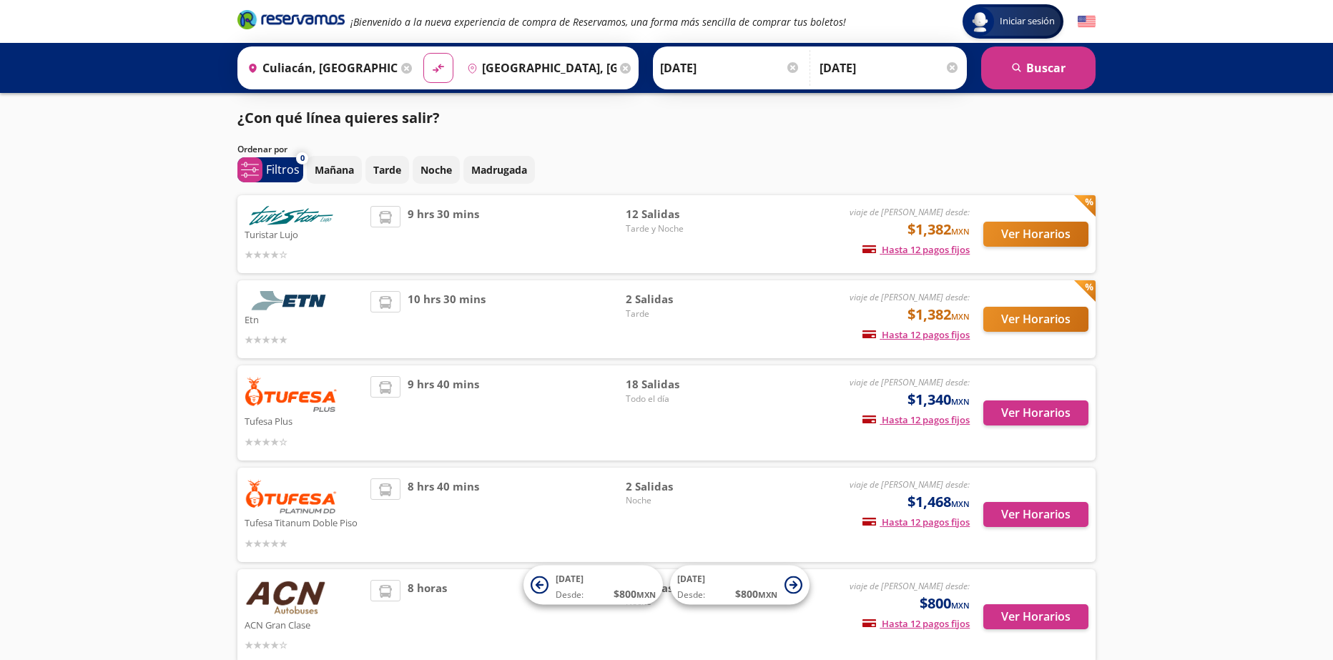
scroll to position [72, 0]
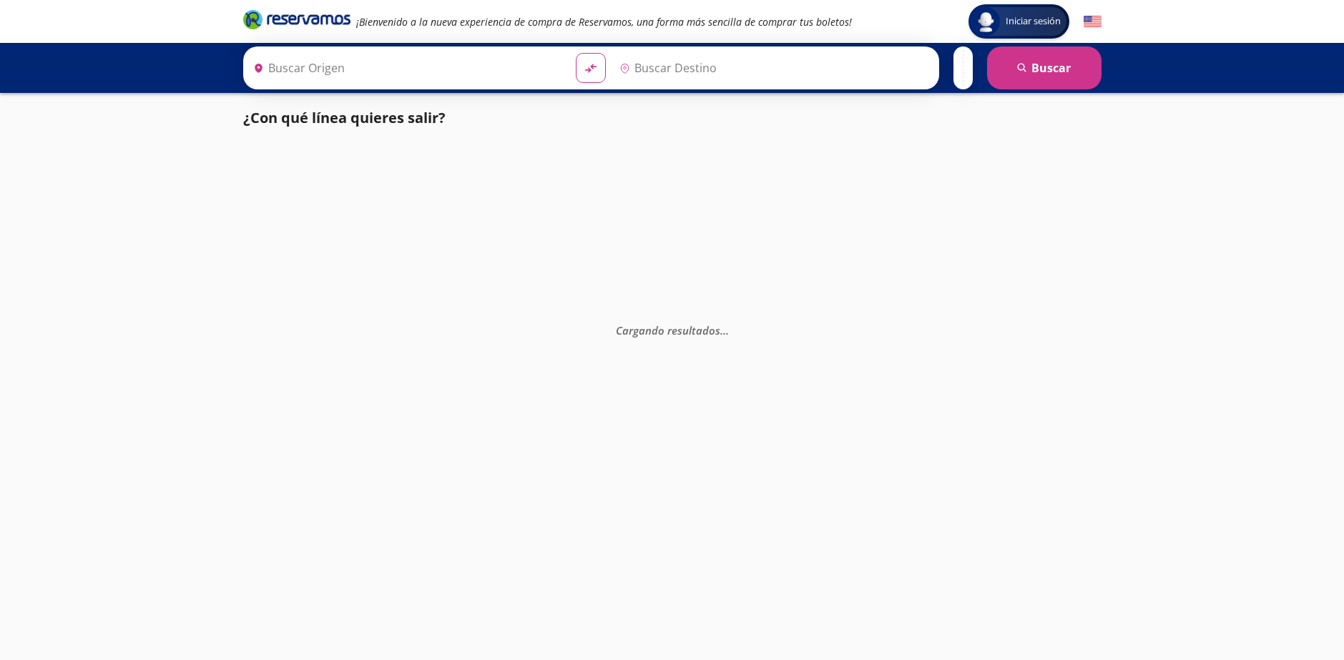
type input "Culiacán, [GEOGRAPHIC_DATA]"
type input "[GEOGRAPHIC_DATA], [GEOGRAPHIC_DATA]"
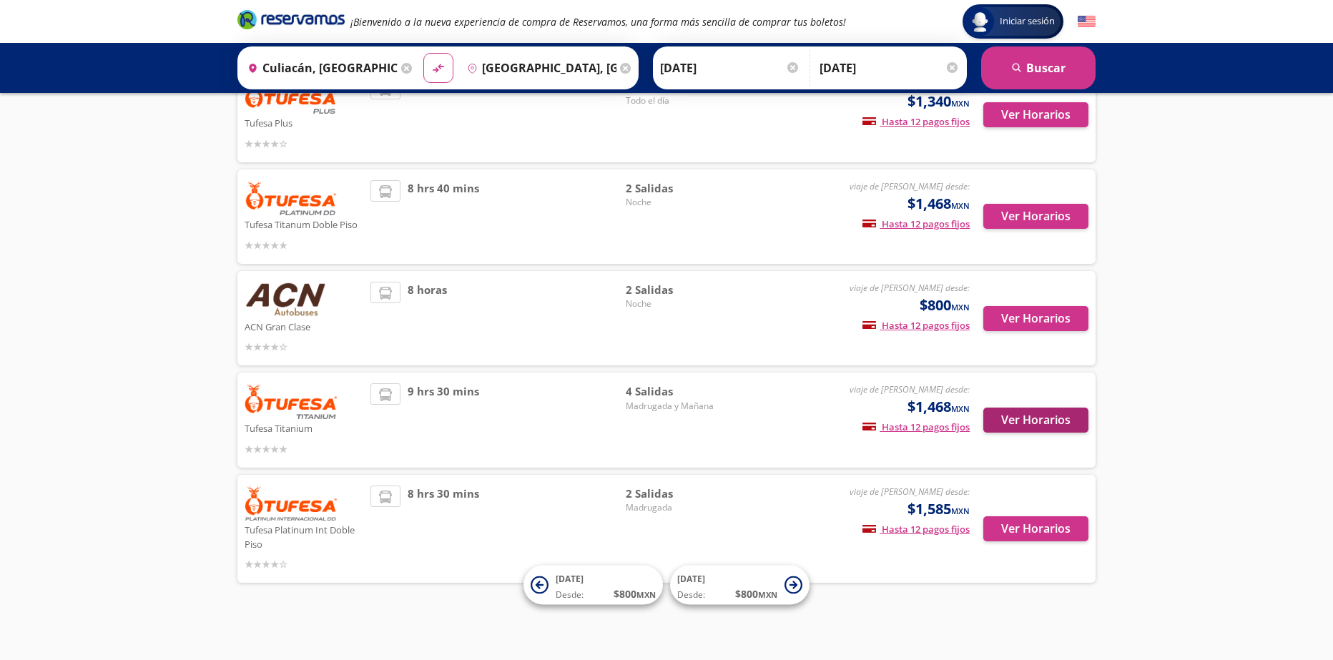
scroll to position [215, 0]
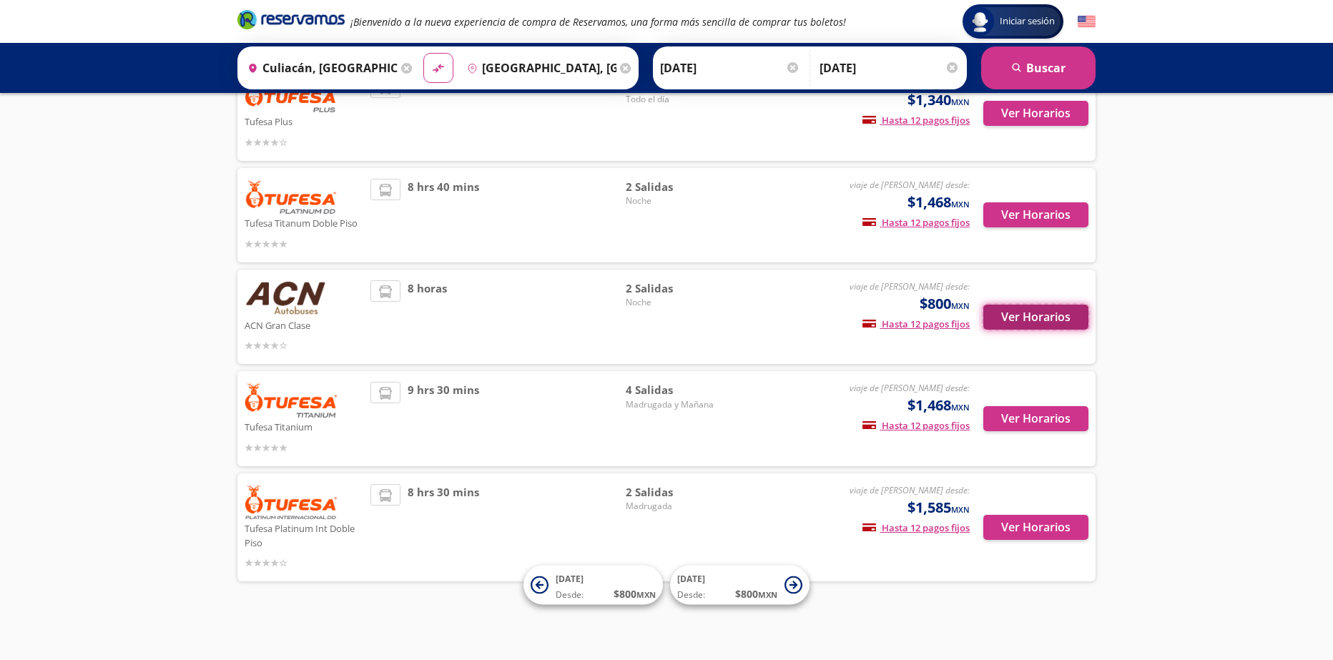
click at [1022, 325] on button "Ver Horarios" at bounding box center [1035, 317] width 105 height 25
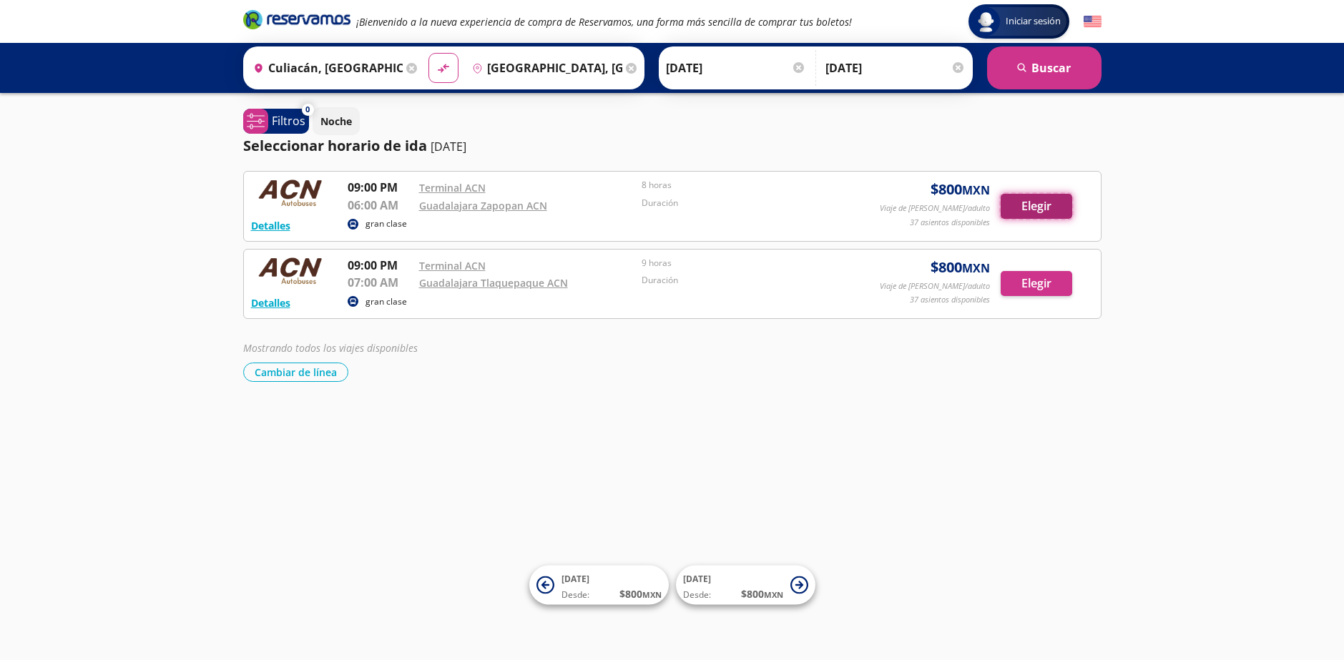
click at [1036, 206] on button "Elegir" at bounding box center [1037, 206] width 72 height 25
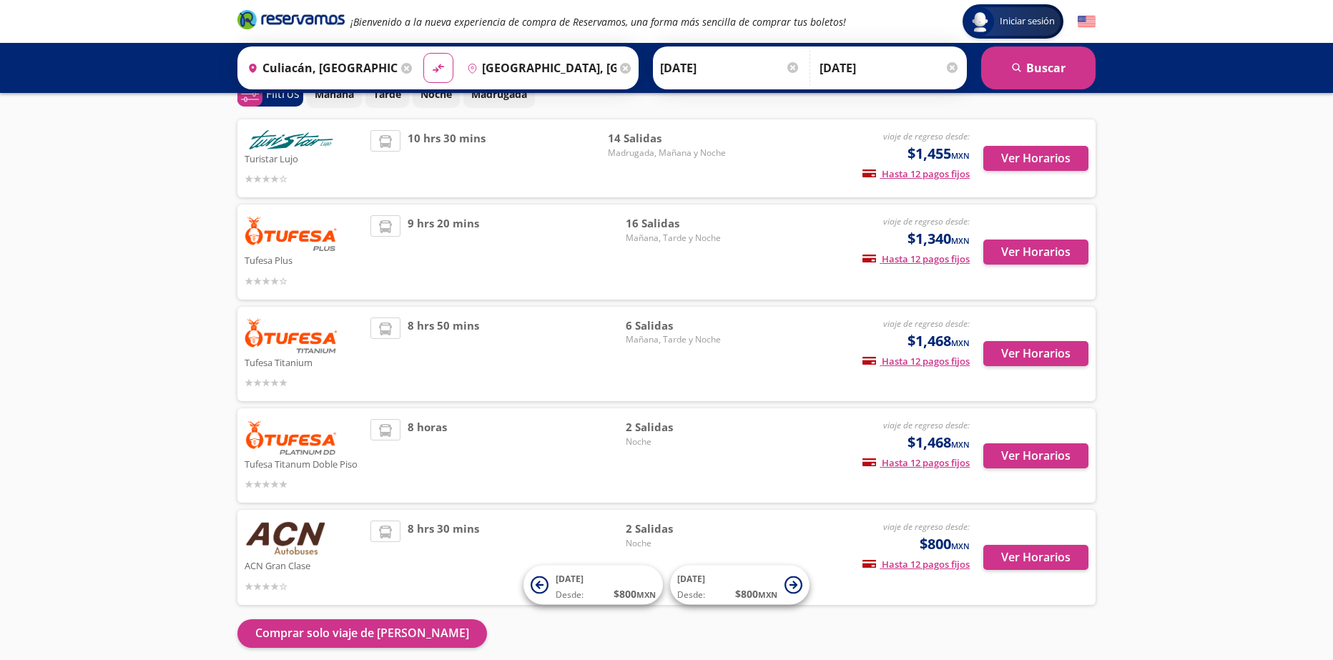
scroll to position [135, 0]
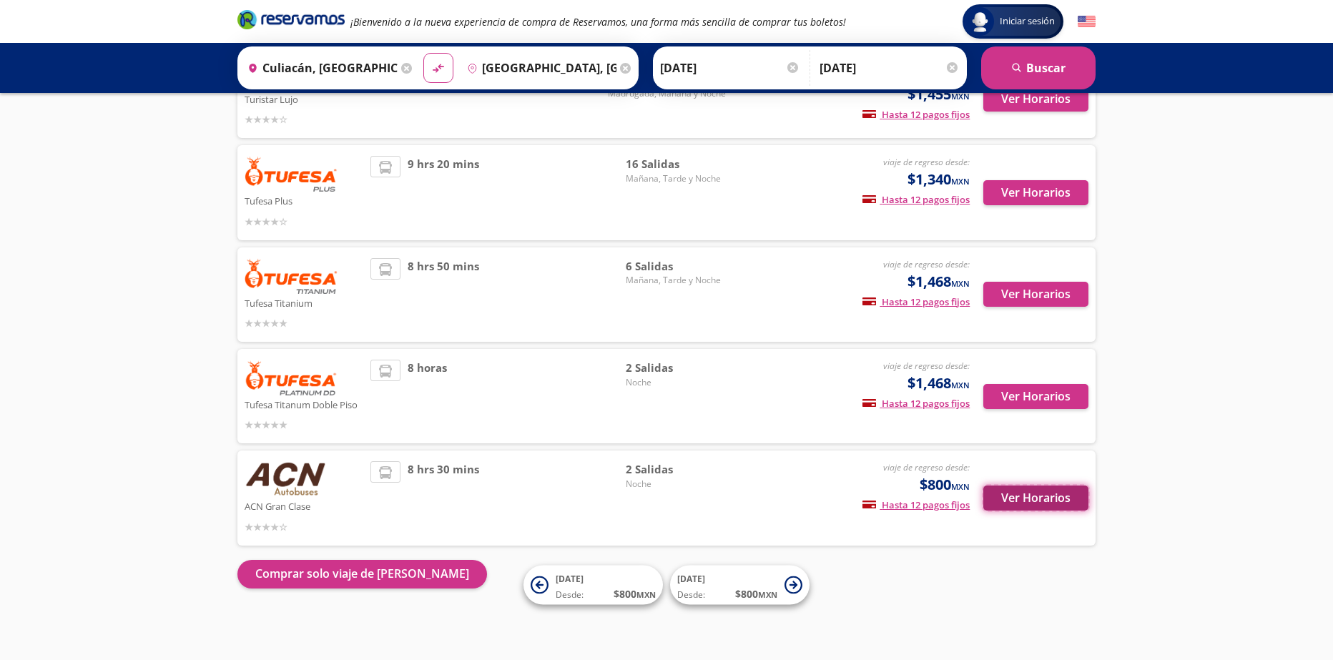
click at [1036, 506] on button "Ver Horarios" at bounding box center [1035, 498] width 105 height 25
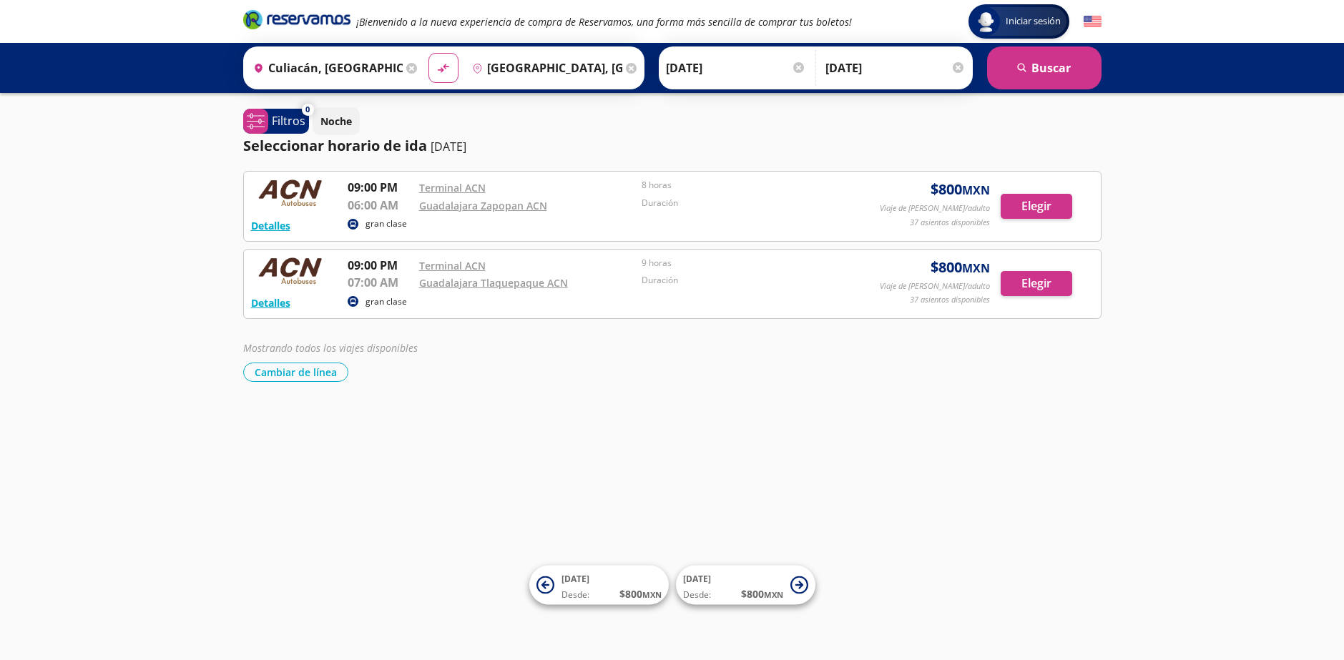
click at [1046, 301] on div "Detalles gran clase 09:00 PM Terminal ACN 07:00 AM Guadalajara Tlaquepaque ACN …" at bounding box center [672, 284] width 843 height 55
click at [1029, 290] on button "Elegir" at bounding box center [1037, 283] width 72 height 25
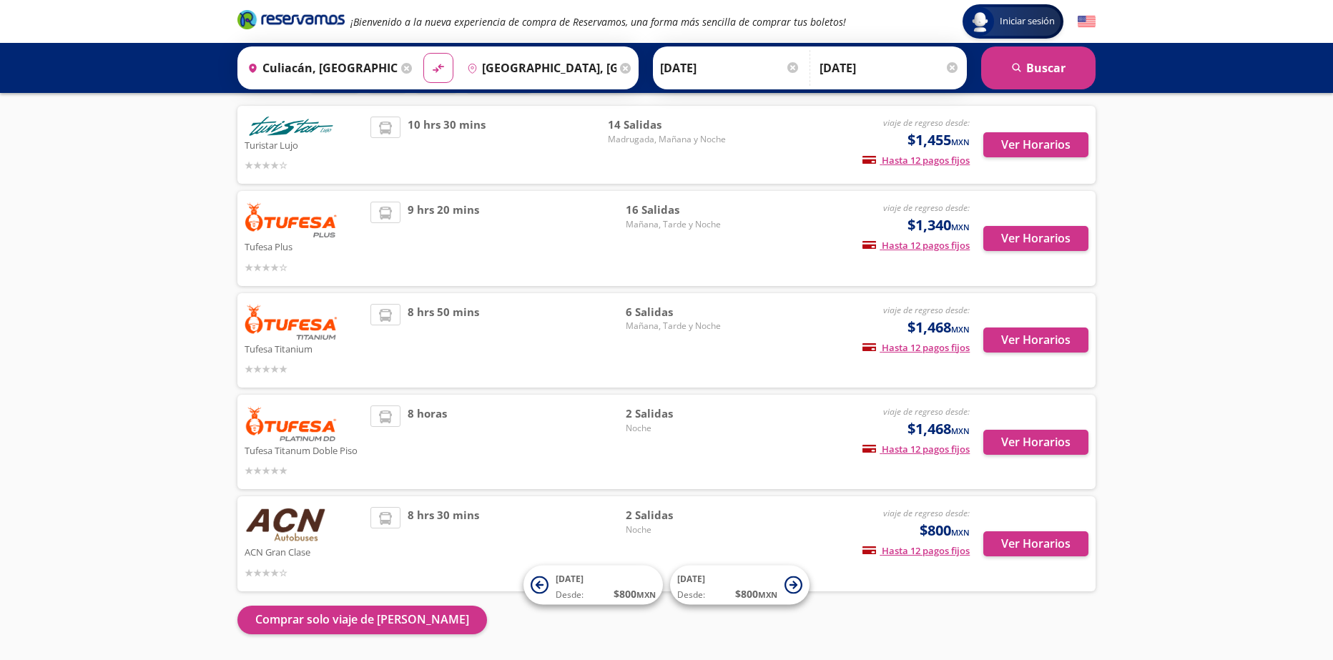
scroll to position [64, 0]
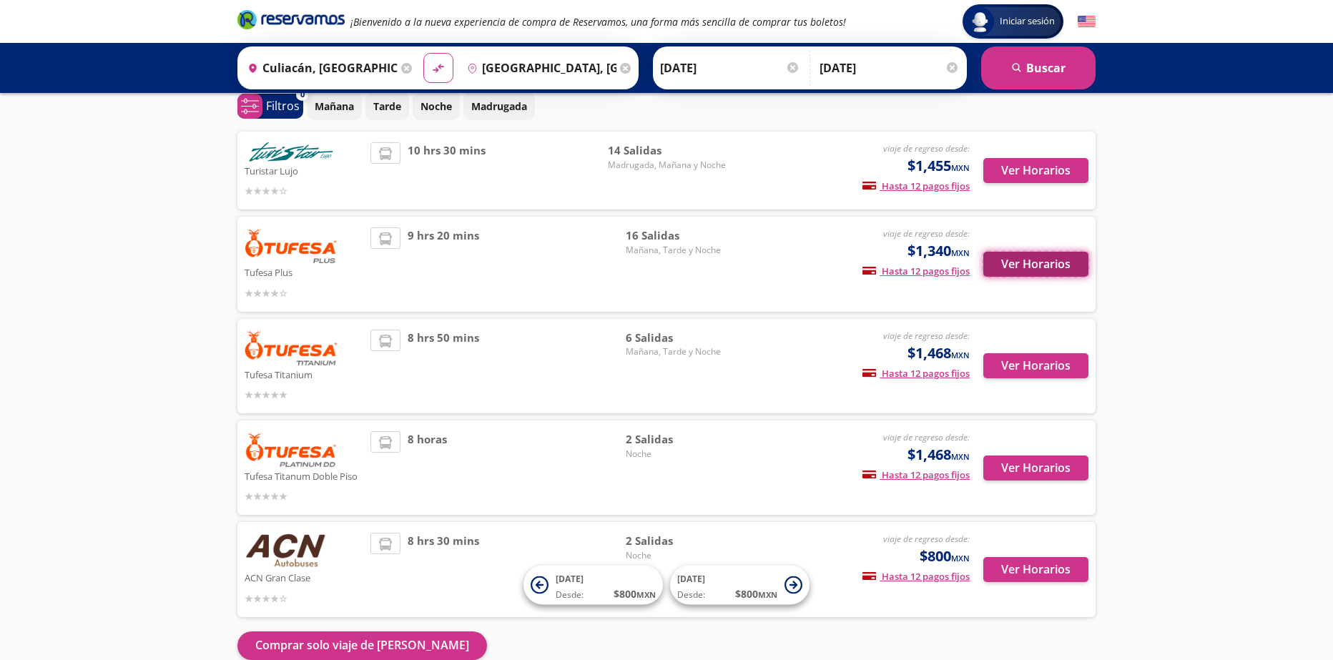
click at [1041, 269] on button "Ver Horarios" at bounding box center [1035, 264] width 105 height 25
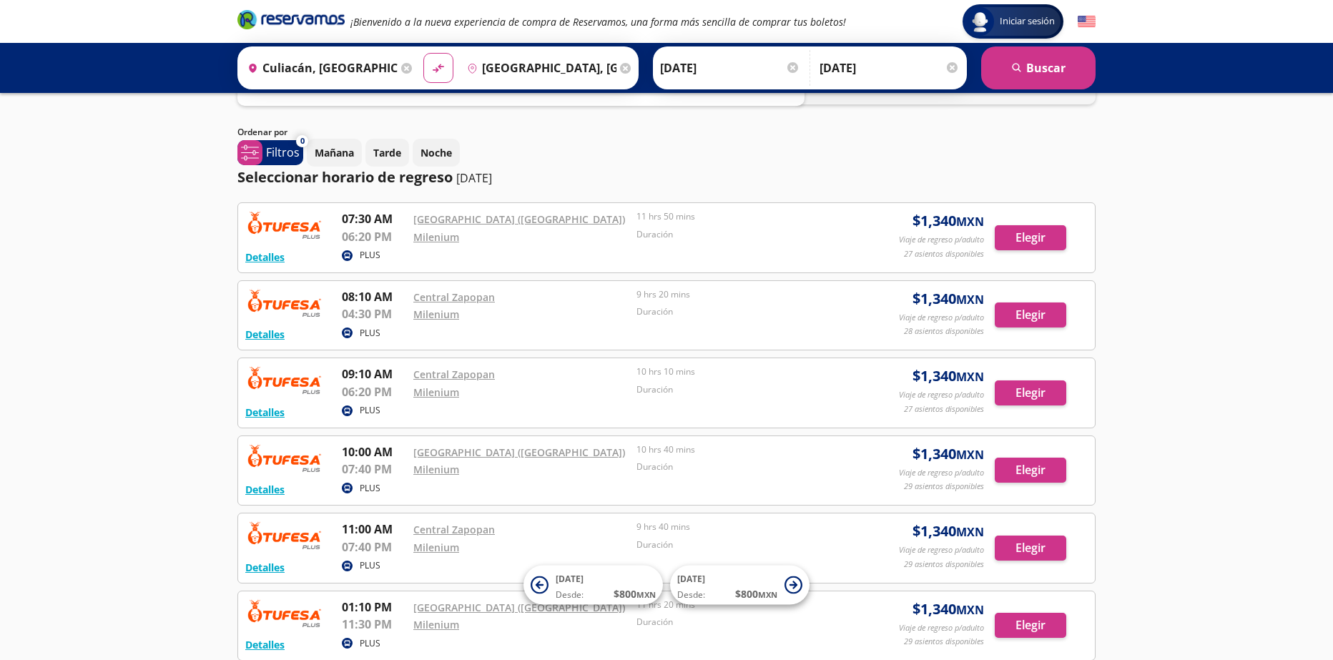
scroll to position [18, 0]
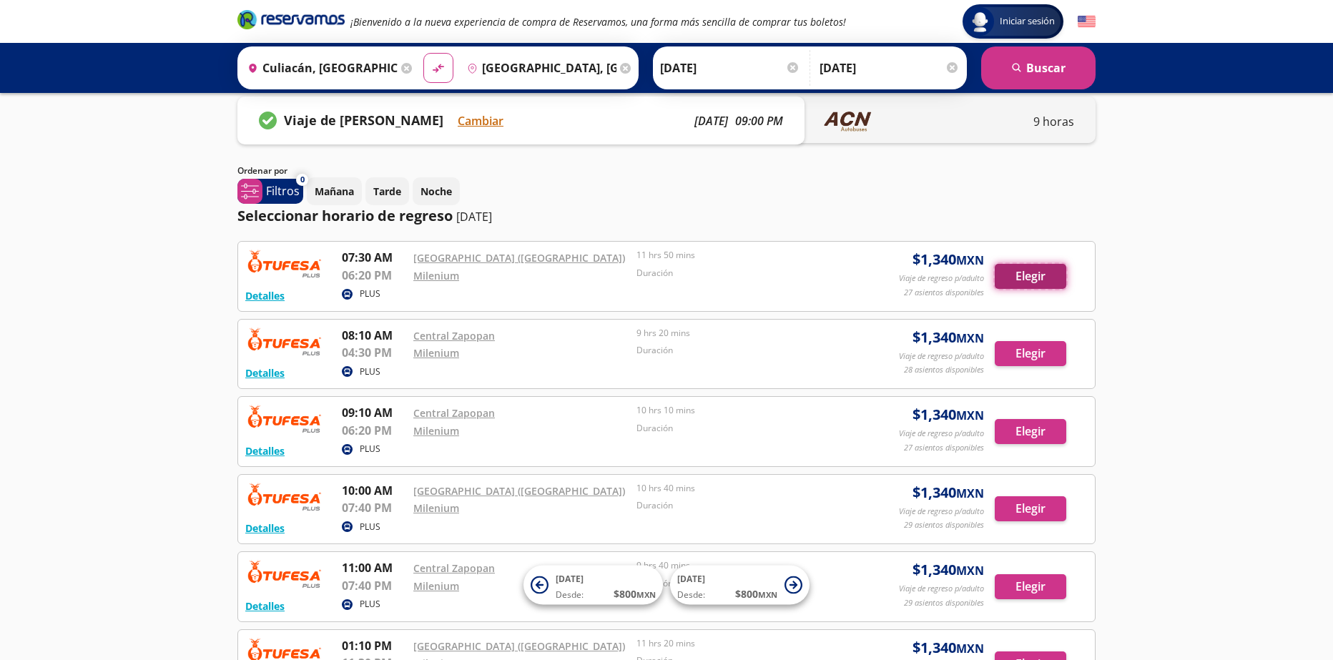
click at [1024, 277] on button "Elegir" at bounding box center [1031, 276] width 72 height 25
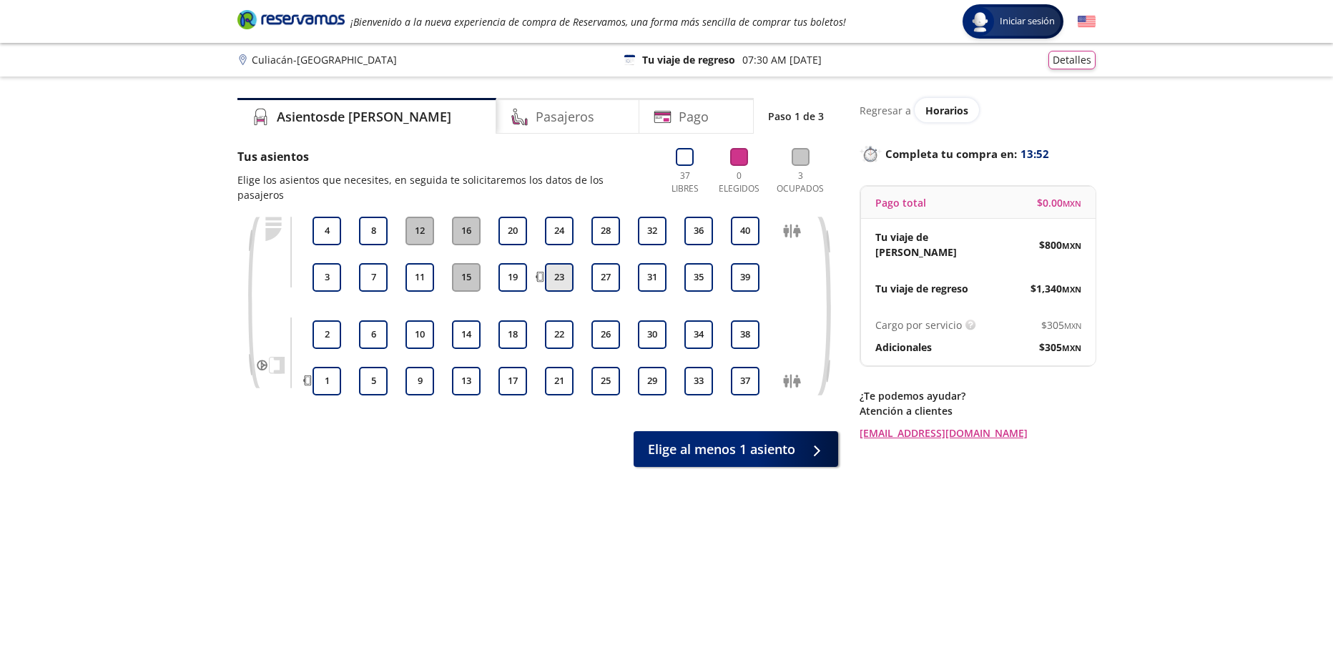
click at [554, 267] on button "23" at bounding box center [559, 277] width 29 height 29
click at [609, 320] on button "26" at bounding box center [606, 334] width 29 height 29
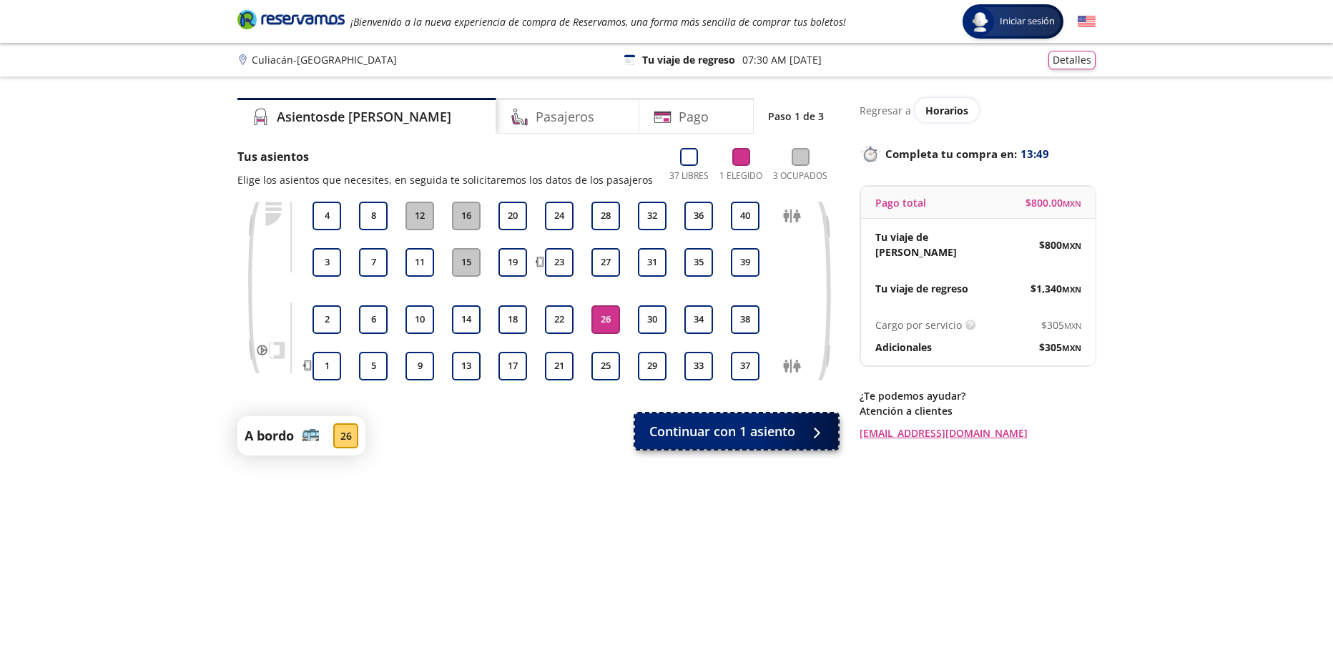
click at [712, 438] on span "Continuar con 1 asiento" at bounding box center [722, 431] width 146 height 19
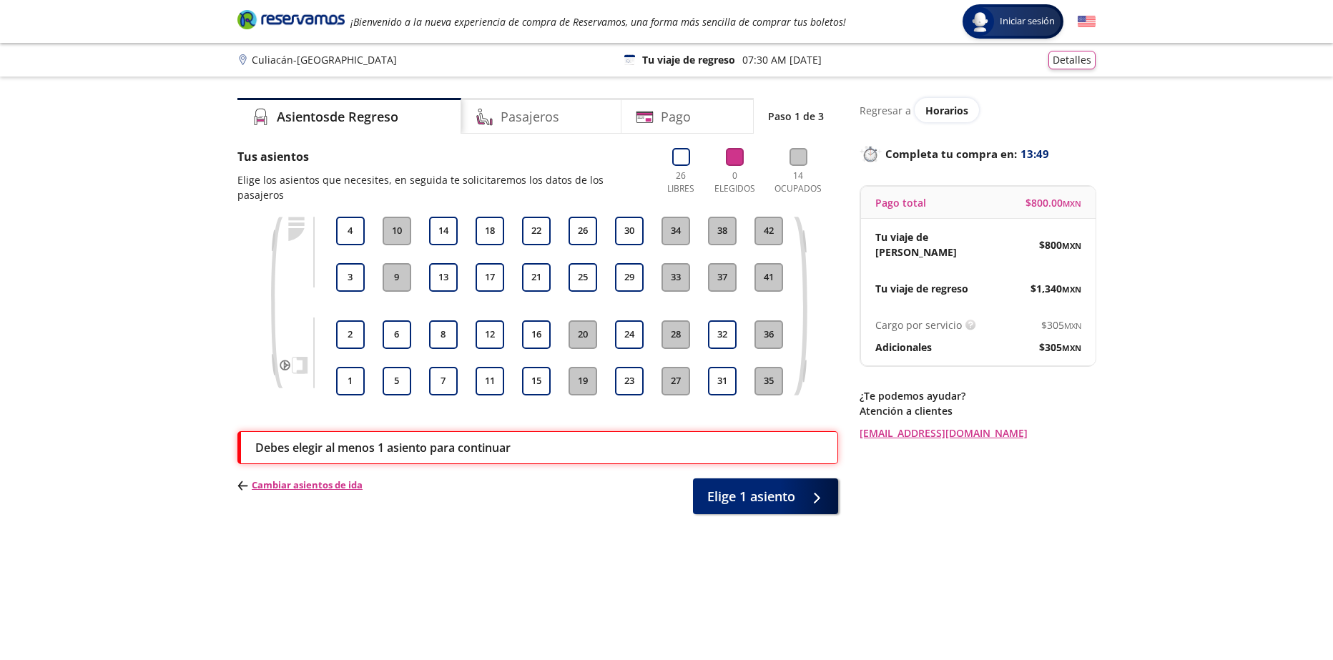
scroll to position [92, 0]
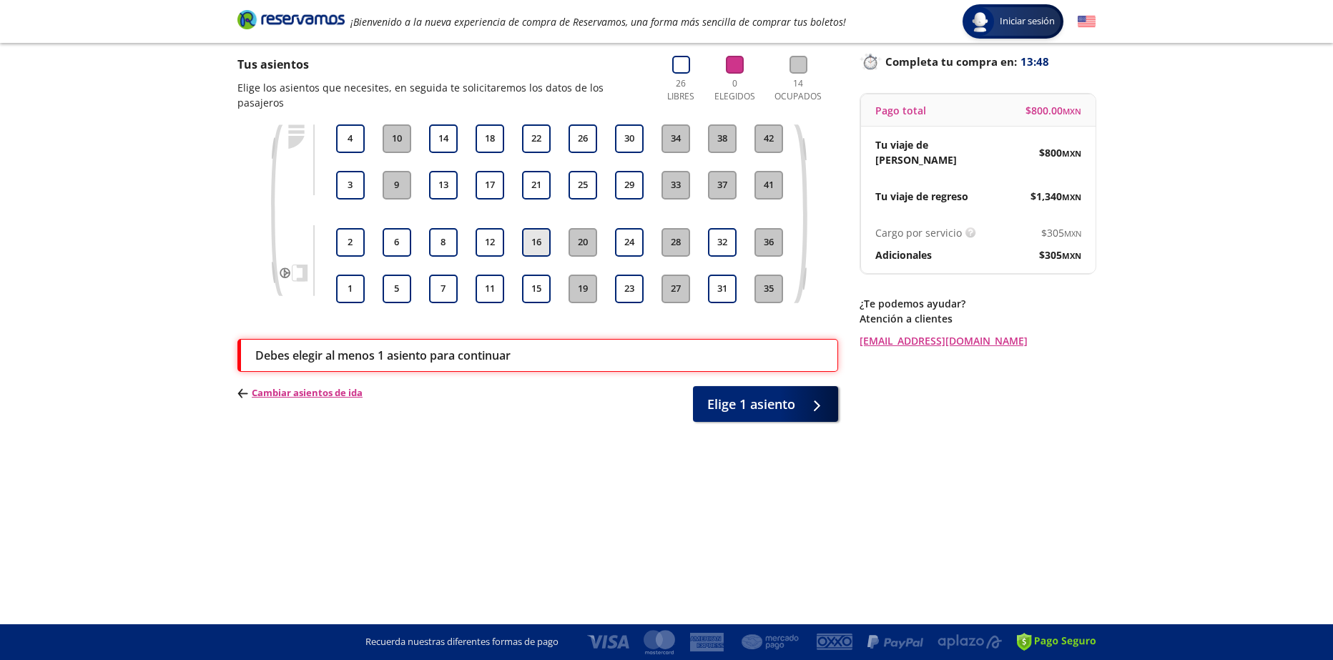
click at [534, 234] on button "16" at bounding box center [536, 242] width 29 height 29
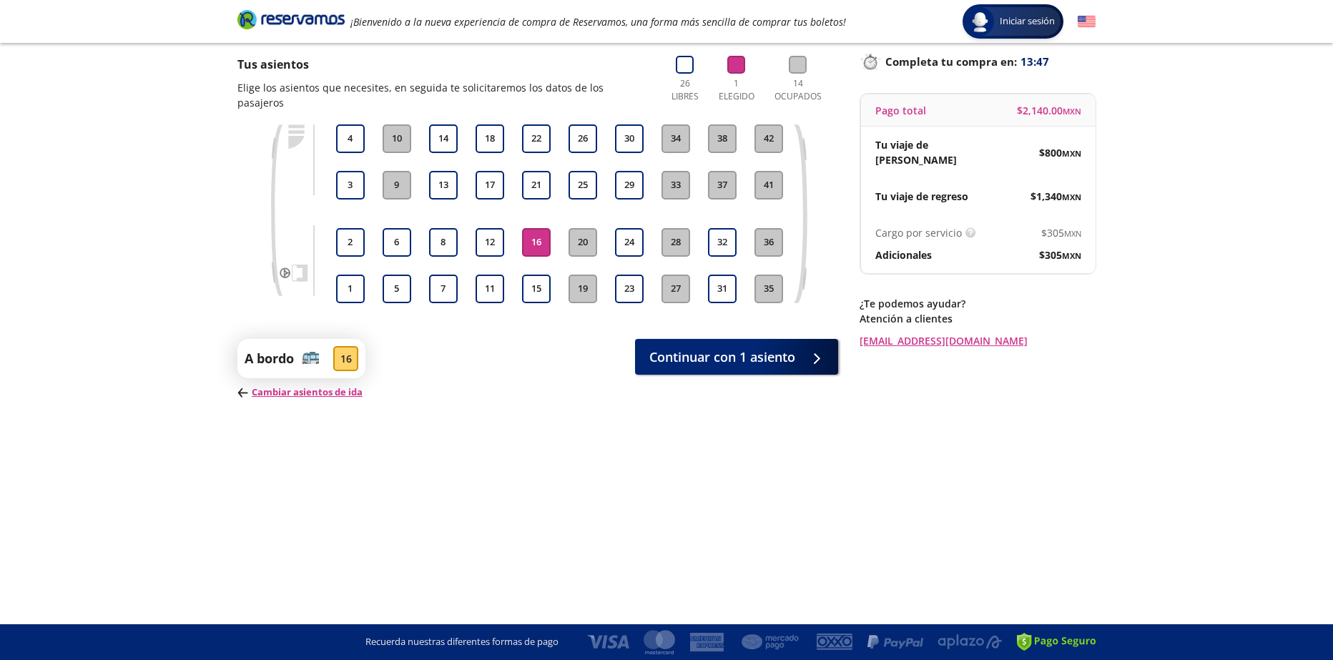
click at [758, 360] on div "A bordo 16 Cambiar asientos de ida Continuar con 1 asiento" at bounding box center [537, 369] width 601 height 61
click at [722, 353] on button "Continuar con 1 asiento" at bounding box center [736, 354] width 203 height 36
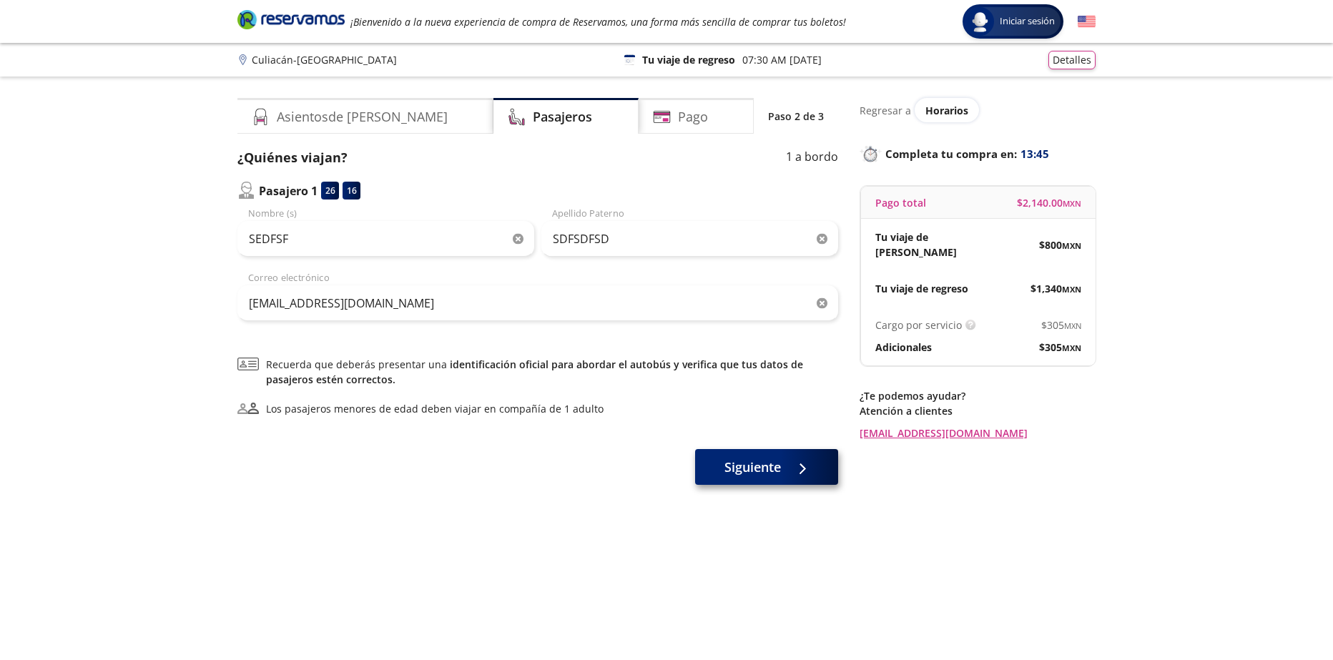
click at [750, 486] on div "Siguiente" at bounding box center [537, 470] width 601 height 36
click at [757, 471] on span "Siguiente" at bounding box center [753, 467] width 57 height 19
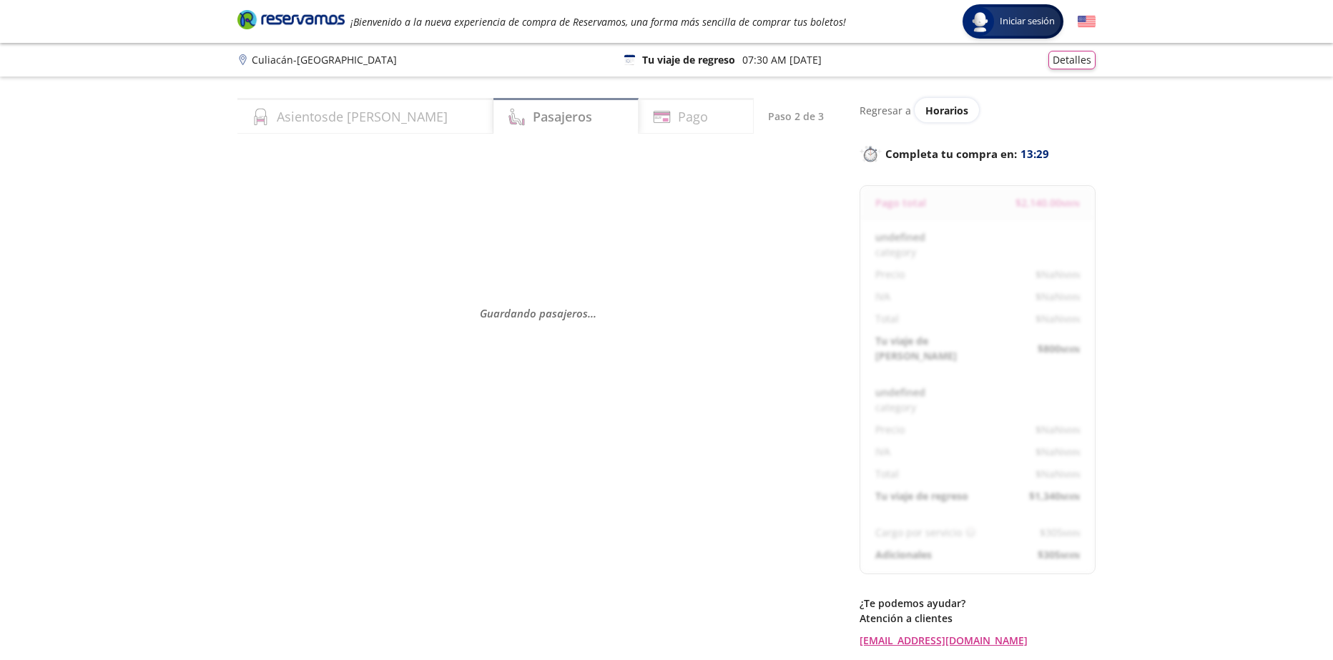
select select "MX"
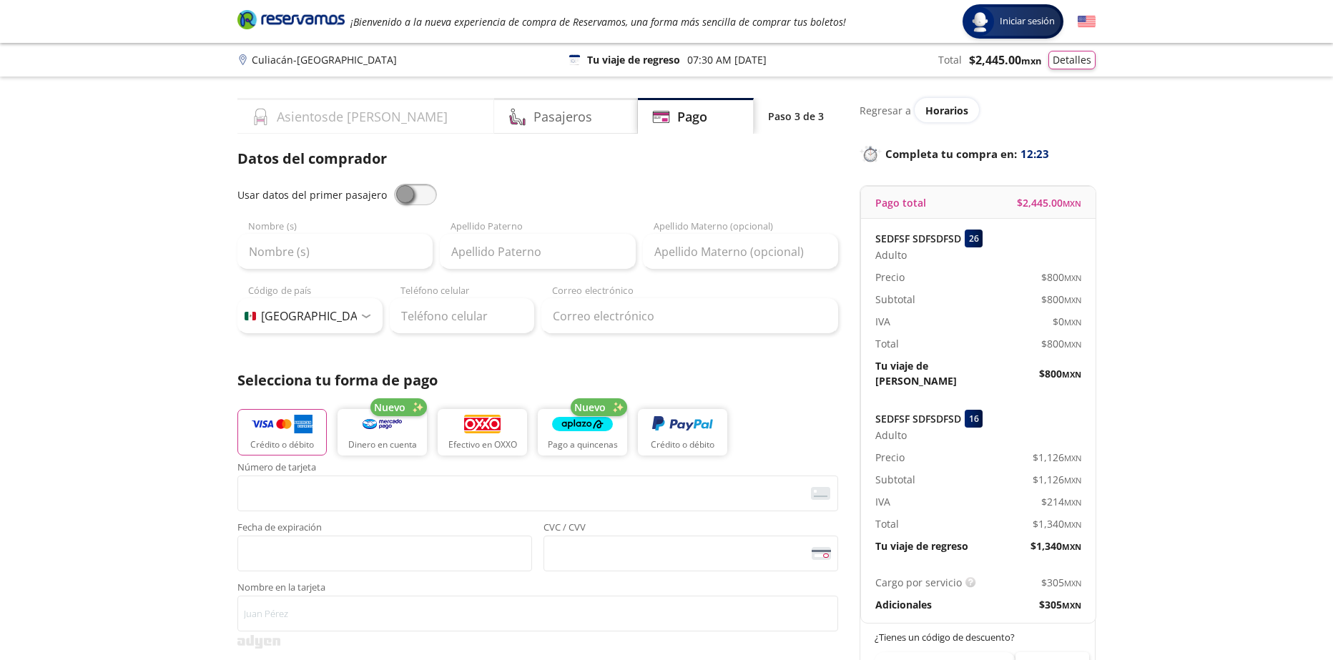
click at [408, 112] on div "Asientos de Ida" at bounding box center [365, 116] width 257 height 36
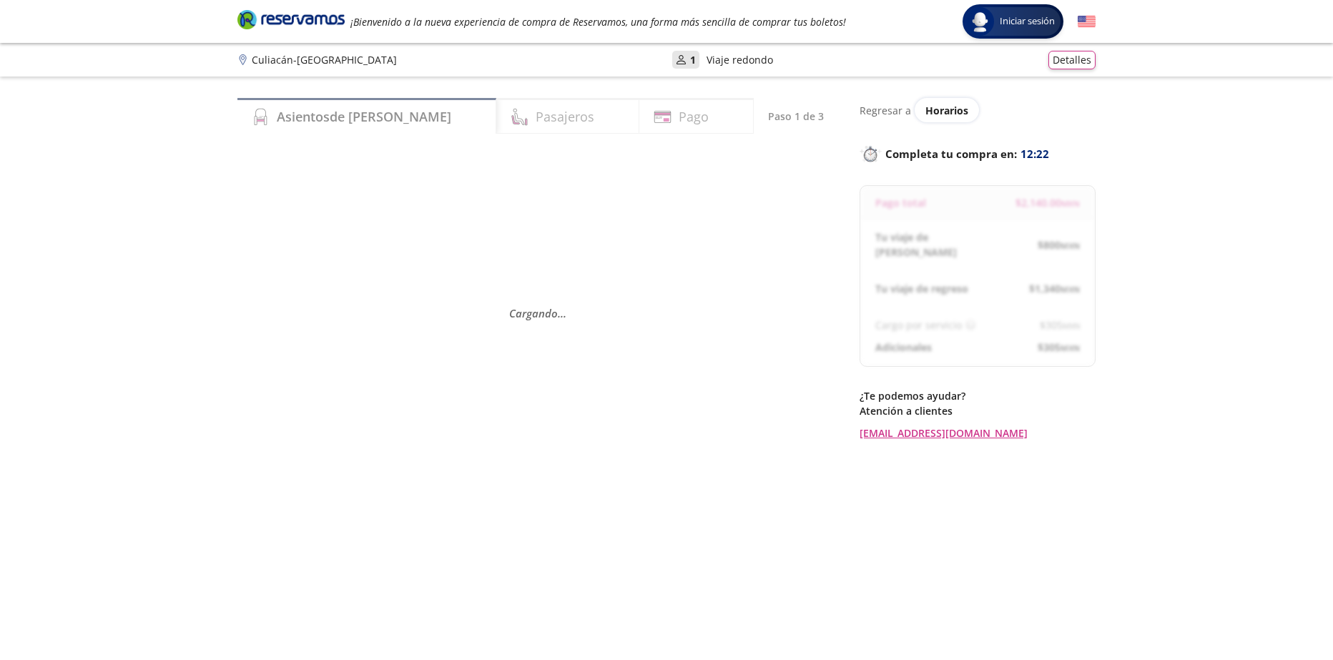
click at [570, 137] on div "Asientos de Ida Pasajeros Pago Paso 1 de 3 Cargando . . ." at bounding box center [537, 378] width 601 height 561
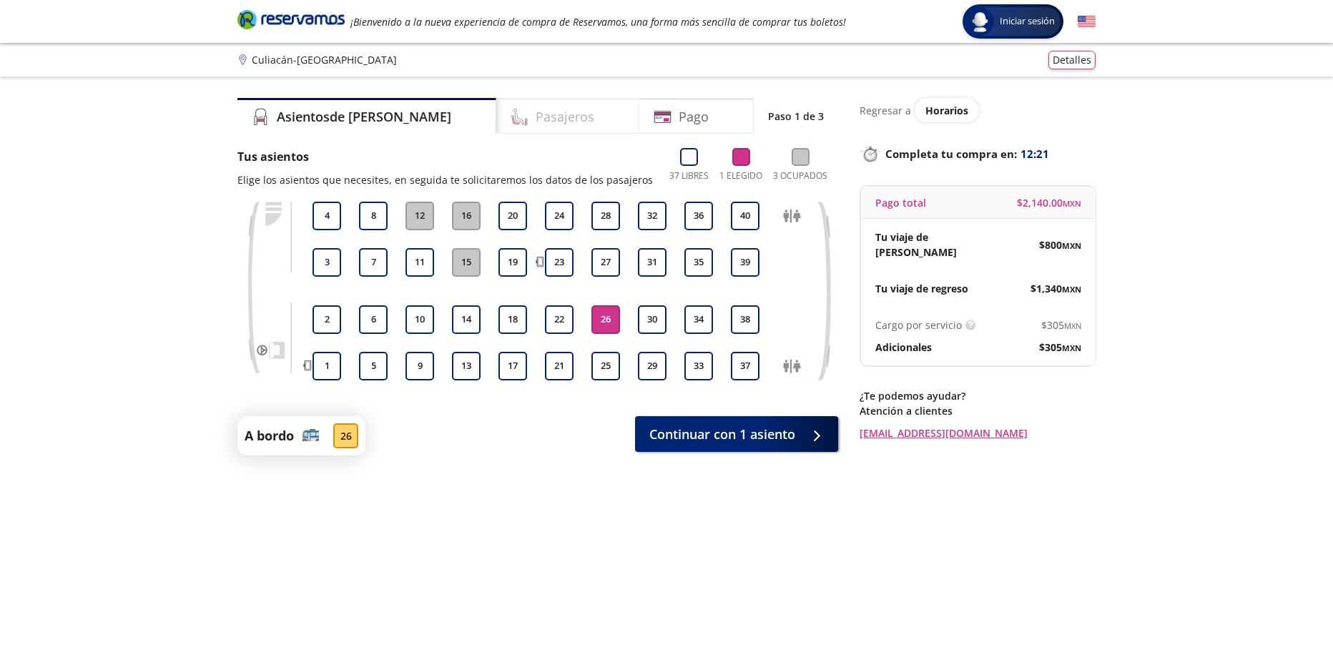
click at [555, 118] on div "Pasajeros" at bounding box center [567, 116] width 143 height 36
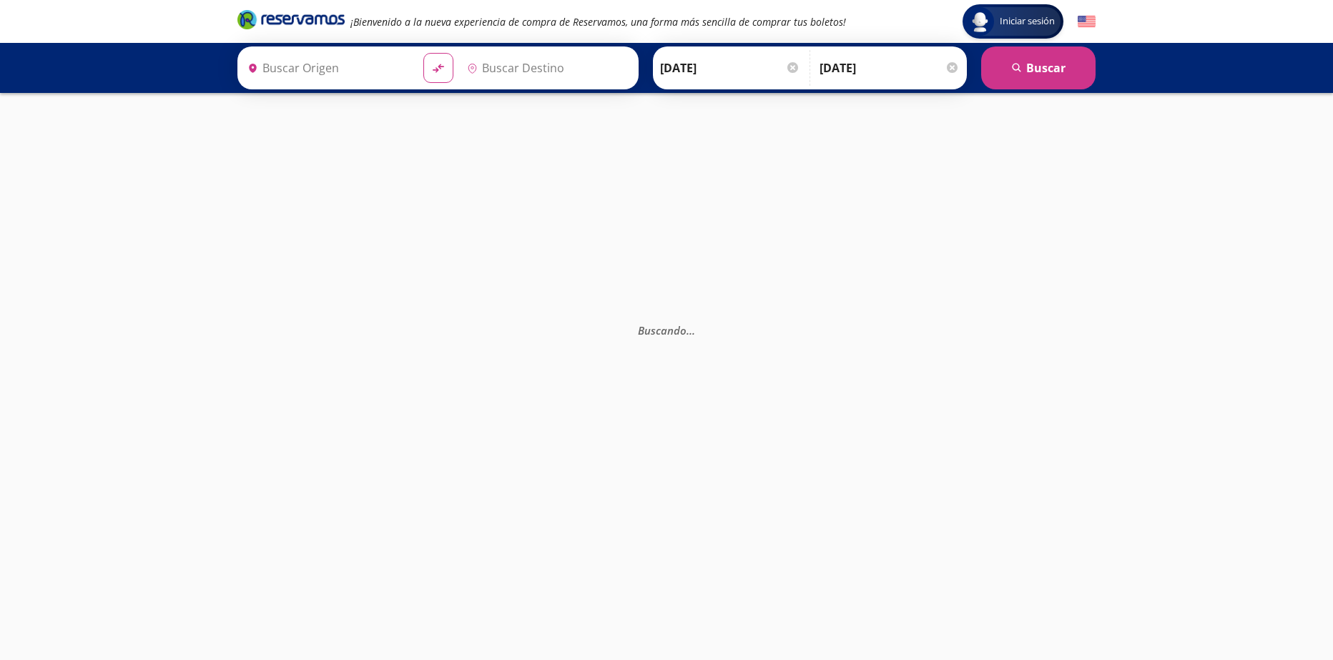
type input "Culiacán, [GEOGRAPHIC_DATA]"
type input "[GEOGRAPHIC_DATA], [GEOGRAPHIC_DATA]"
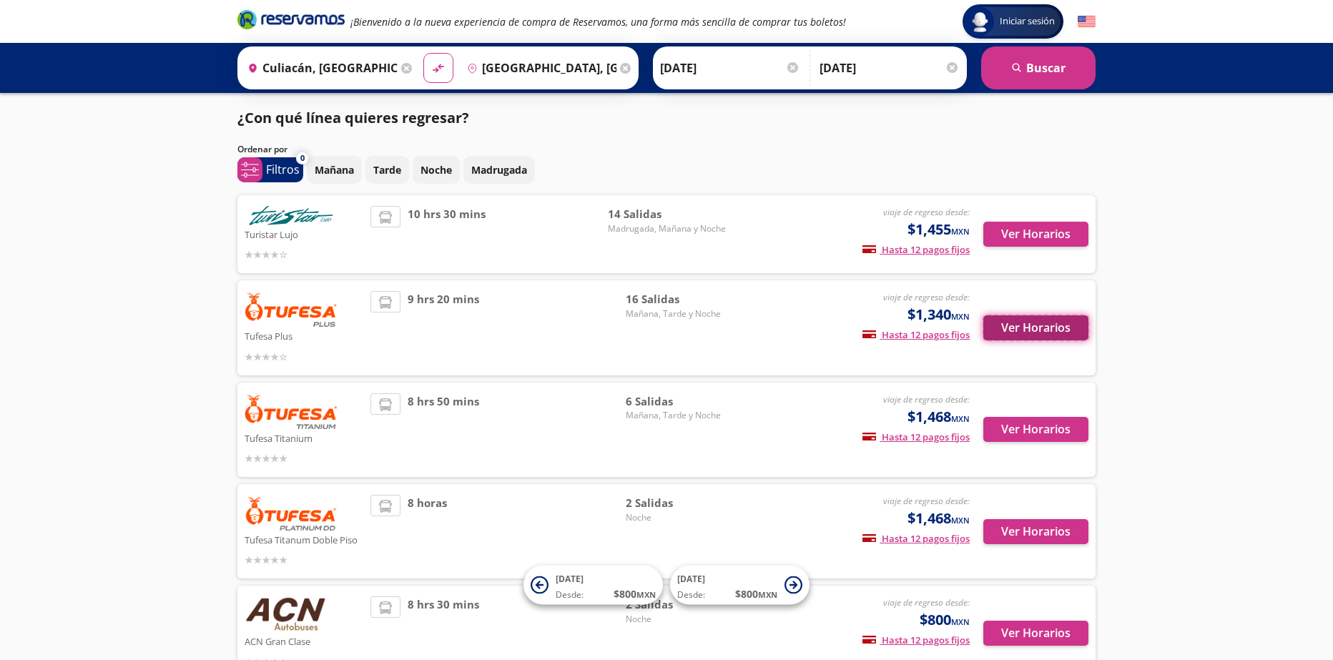
click at [1020, 330] on button "Ver Horarios" at bounding box center [1035, 327] width 105 height 25
click at [1036, 322] on button "Ver Horarios" at bounding box center [1035, 327] width 105 height 25
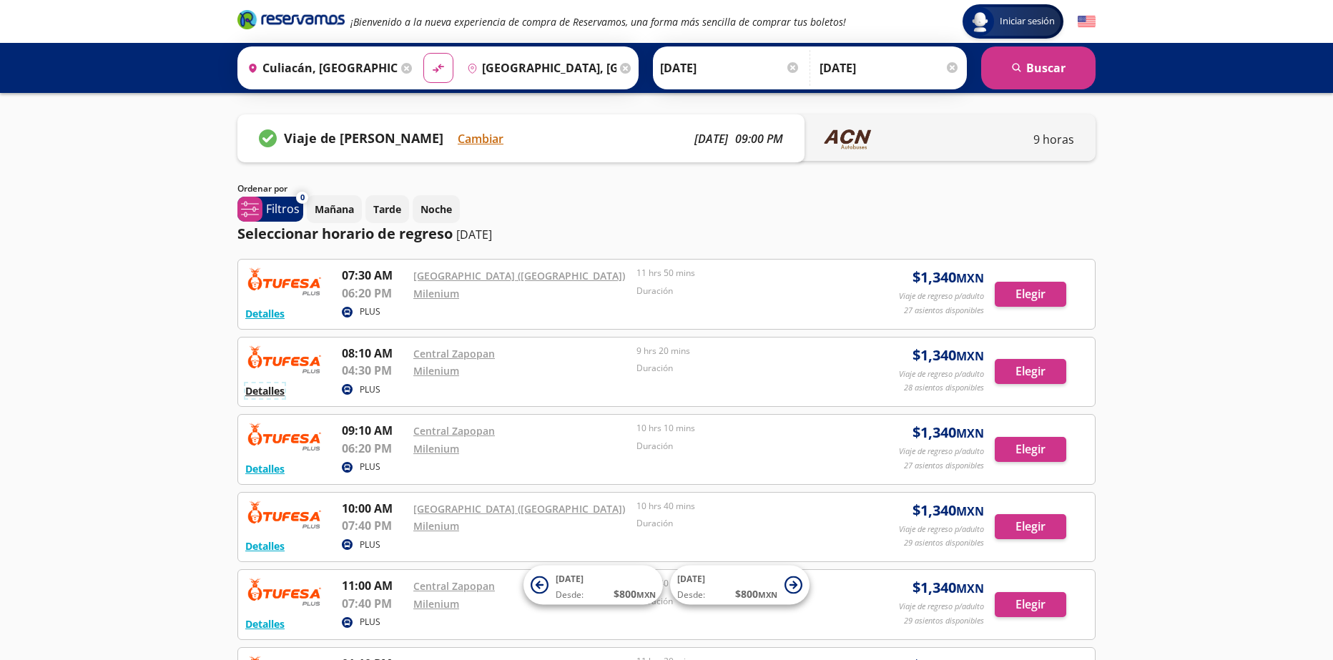
click at [278, 392] on button "Detalles" at bounding box center [264, 390] width 39 height 15
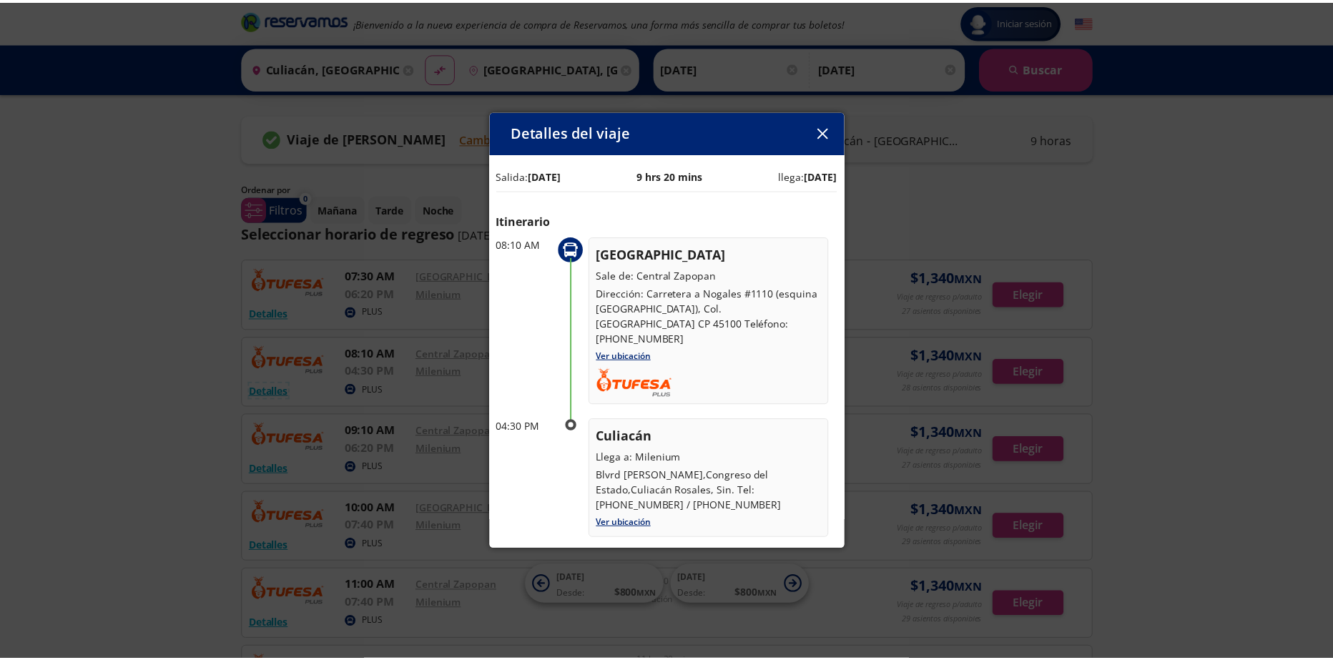
scroll to position [3, 0]
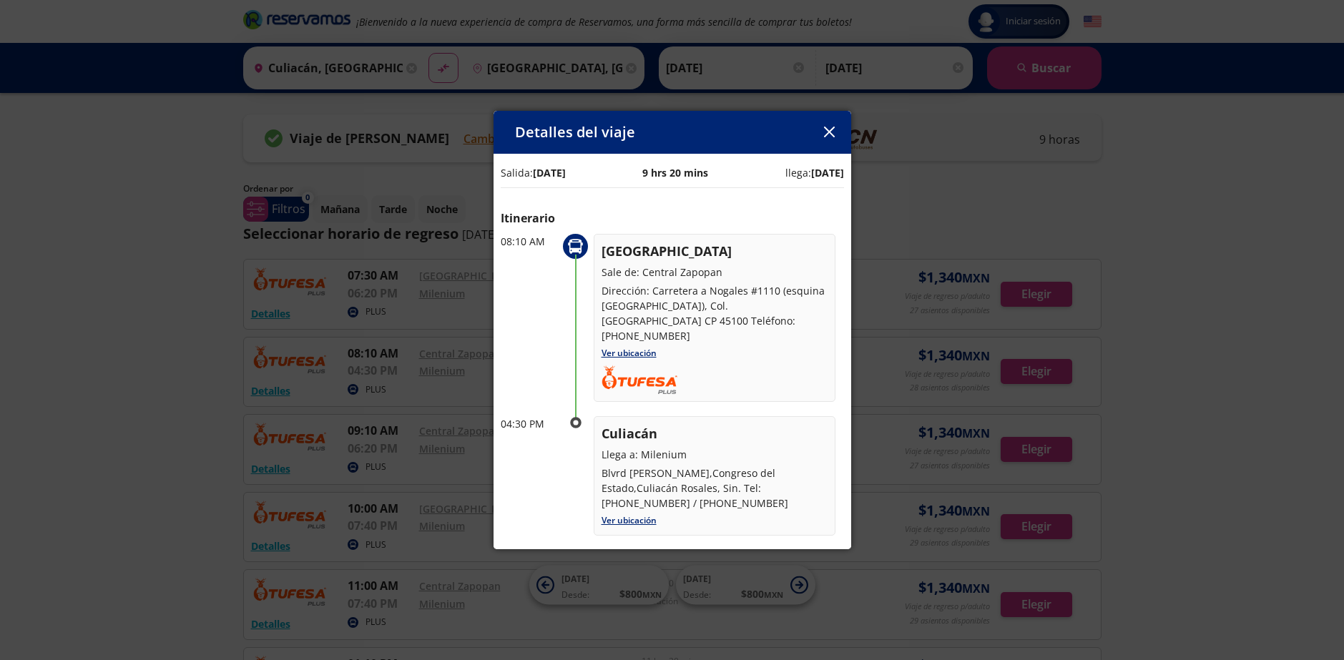
click at [833, 130] on icon "button" at bounding box center [829, 132] width 11 height 11
click at [833, 130] on img at bounding box center [853, 139] width 57 height 21
